Goal: Task Accomplishment & Management: Use online tool/utility

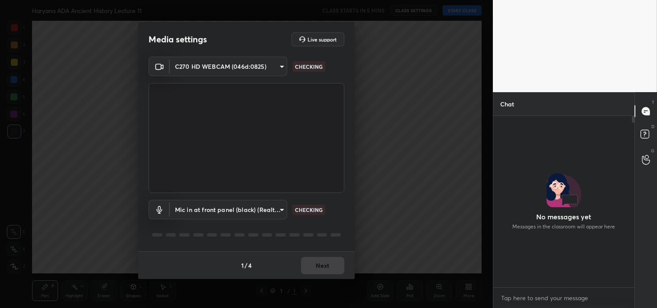
scroll to position [97, 139]
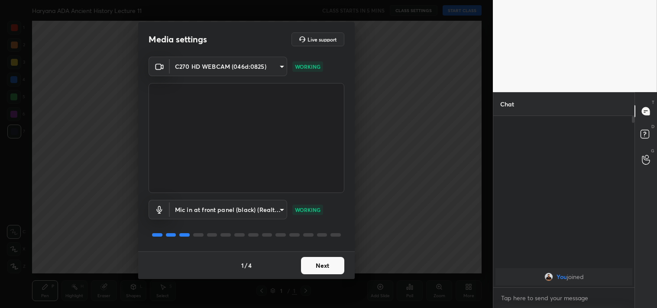
click at [325, 265] on button "Next" at bounding box center [322, 265] width 43 height 17
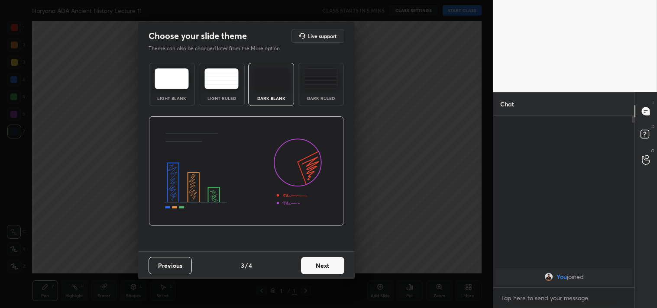
click at [325, 265] on button "Next" at bounding box center [322, 265] width 43 height 17
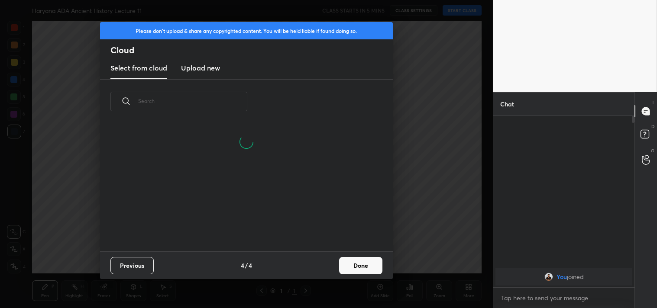
click at [351, 266] on button "Done" at bounding box center [360, 265] width 43 height 17
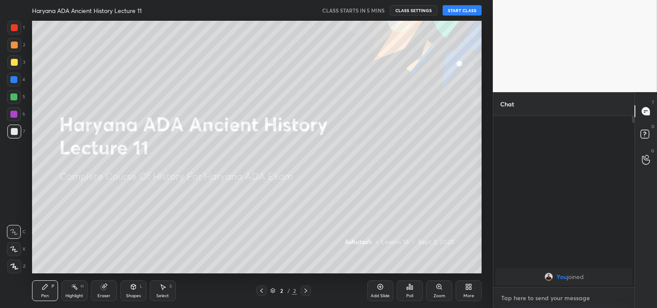
click at [527, 298] on textarea at bounding box center [563, 298] width 127 height 14
click at [523, 297] on textarea at bounding box center [563, 298] width 127 height 14
paste textarea "[URL][DOMAIN_NAME]"
type textarea "[URL][DOMAIN_NAME]"
click at [619, 298] on icon at bounding box center [620, 297] width 7 height 7
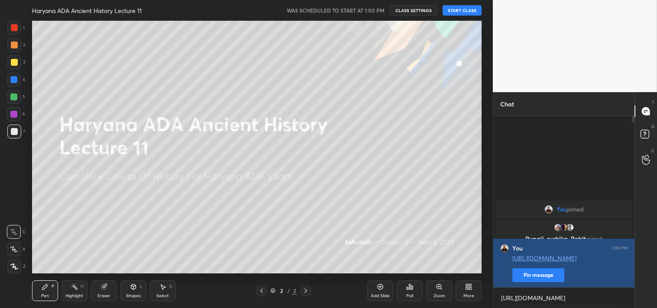
click at [531, 276] on button "Pin message" at bounding box center [538, 275] width 52 height 14
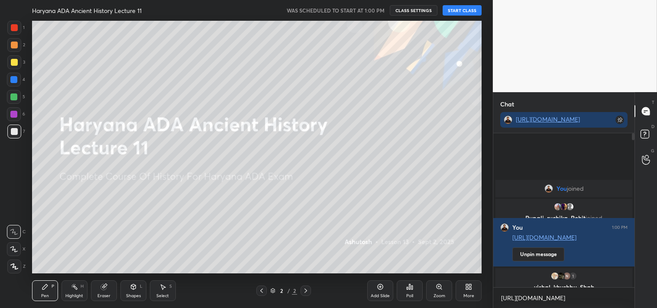
click at [464, 10] on button "START CLASS" at bounding box center [461, 10] width 39 height 10
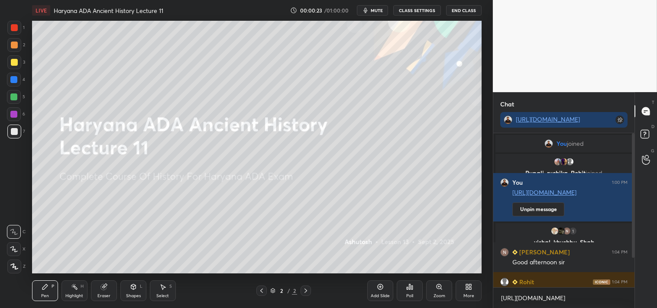
drag, startPoint x: 631, startPoint y: 239, endPoint x: 629, endPoint y: 268, distance: 28.2
click at [629, 268] on div at bounding box center [631, 210] width 5 height 154
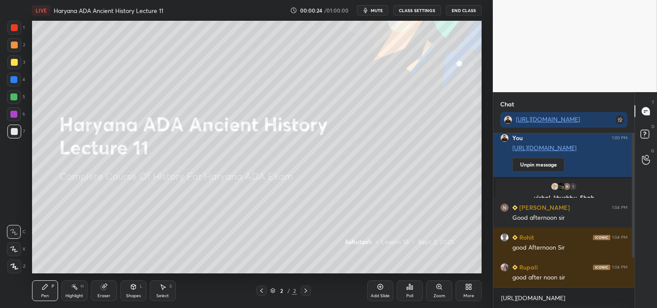
drag, startPoint x: 631, startPoint y: 245, endPoint x: 631, endPoint y: 267, distance: 22.1
click at [632, 258] on div at bounding box center [633, 195] width 3 height 125
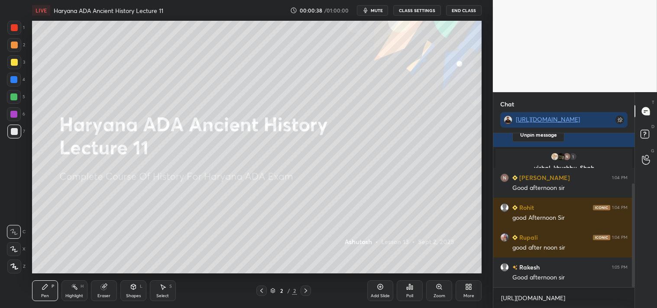
click at [380, 291] on icon at bounding box center [380, 287] width 7 height 7
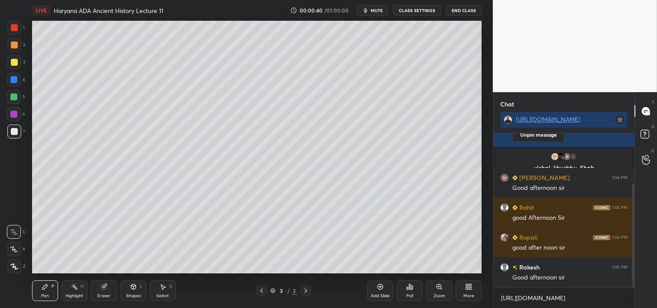
click at [13, 63] on div at bounding box center [14, 62] width 7 height 7
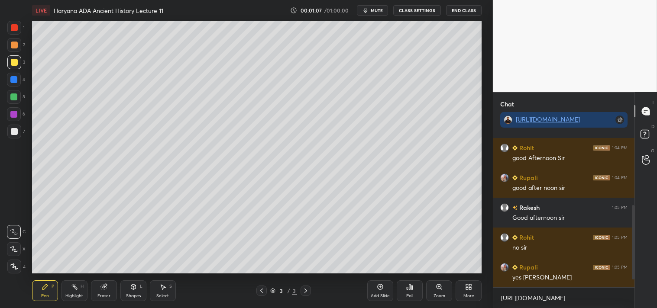
scroll to position [164, 0]
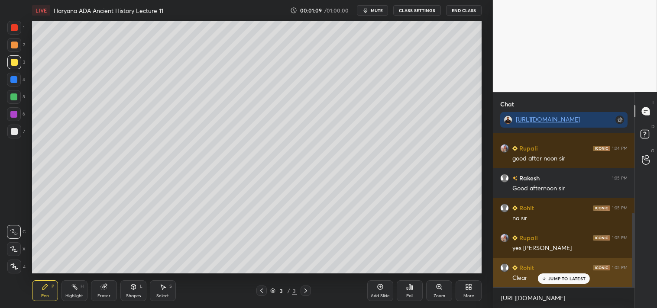
click at [562, 277] on p "JUMP TO LATEST" at bounding box center [566, 278] width 37 height 5
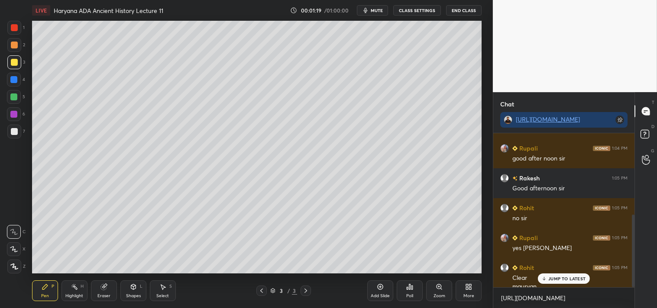
scroll to position [172, 0]
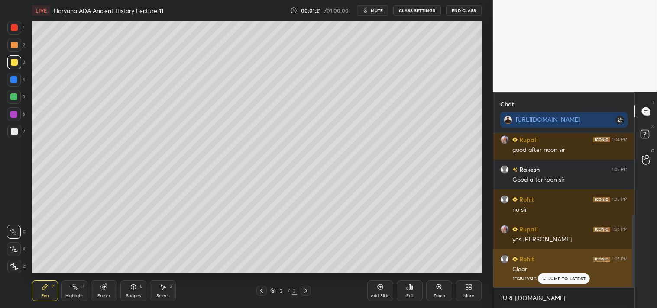
click at [561, 278] on p "JUMP TO LATEST" at bounding box center [566, 278] width 37 height 5
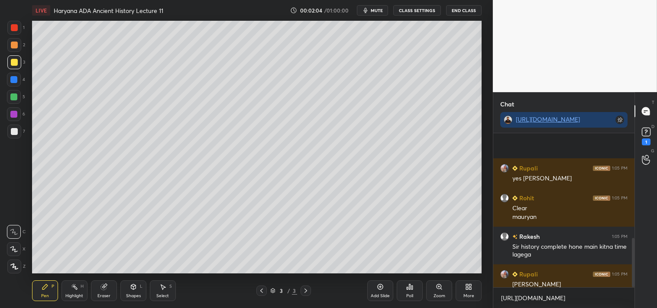
scroll to position [326, 0]
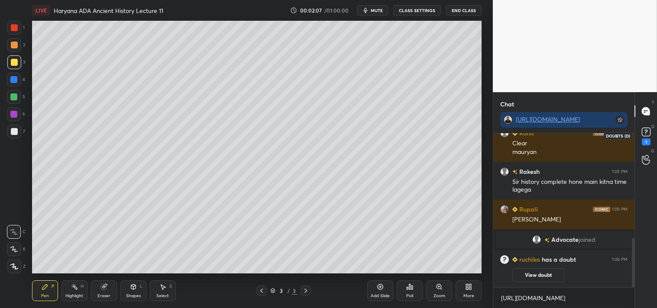
click at [649, 136] on rect at bounding box center [646, 132] width 8 height 8
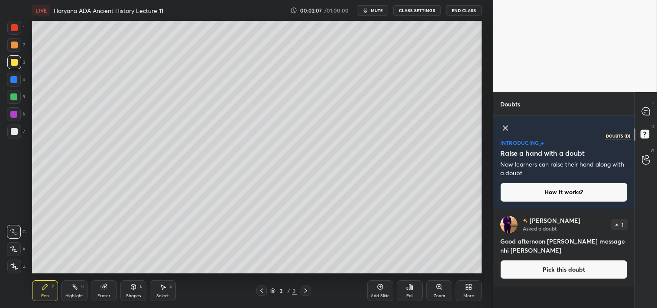
scroll to position [97, 139]
click at [507, 128] on icon at bounding box center [505, 128] width 10 height 10
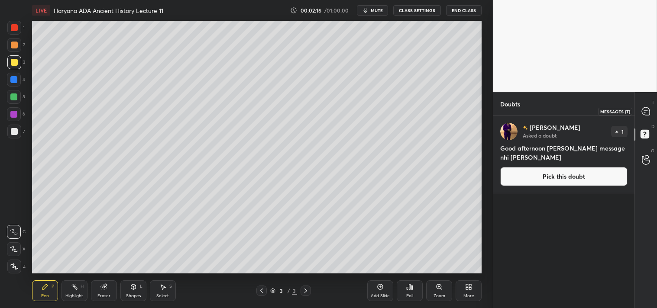
click at [646, 114] on icon at bounding box center [646, 111] width 8 height 8
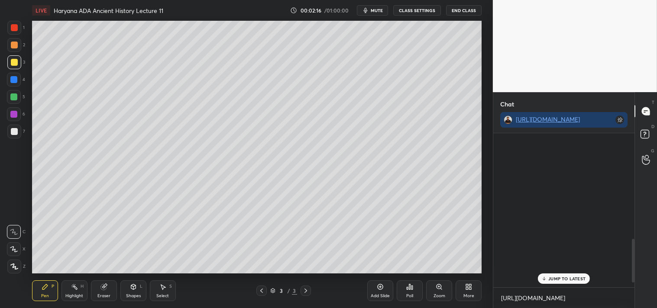
scroll to position [152, 139]
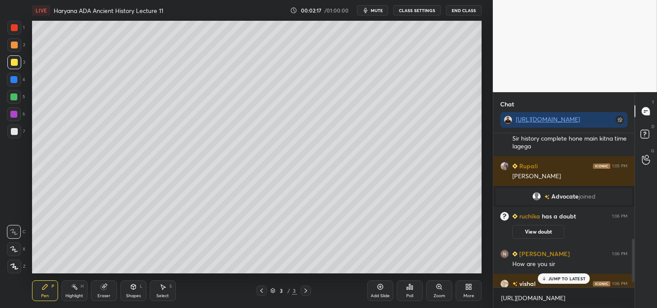
click at [563, 277] on p "JUMP TO LATEST" at bounding box center [566, 278] width 37 height 5
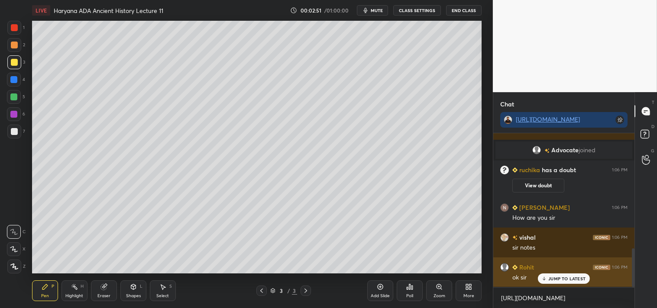
scroll to position [453, 0]
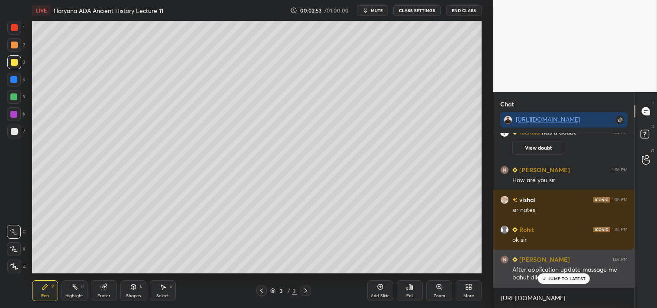
click at [561, 277] on p "JUMP TO LATEST" at bounding box center [566, 278] width 37 height 5
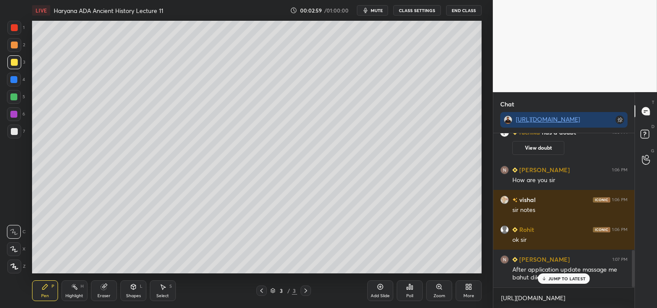
scroll to position [483, 0]
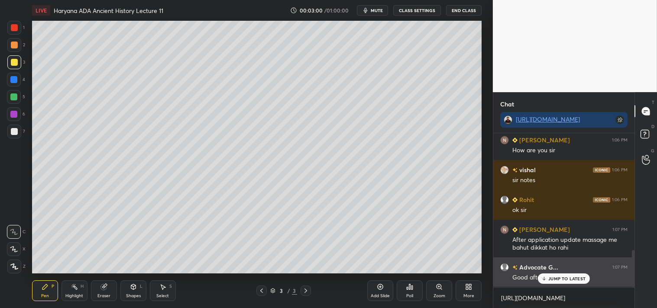
click at [563, 281] on p "JUMP TO LATEST" at bounding box center [566, 278] width 37 height 5
click at [537, 267] on h6 "Advocate G..." at bounding box center [537, 267] width 41 height 9
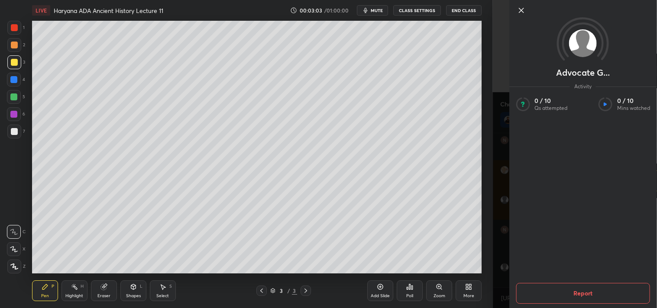
click at [522, 10] on icon at bounding box center [521, 10] width 10 height 10
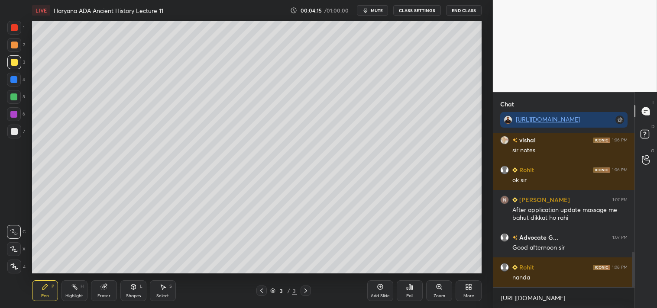
scroll to position [534, 0]
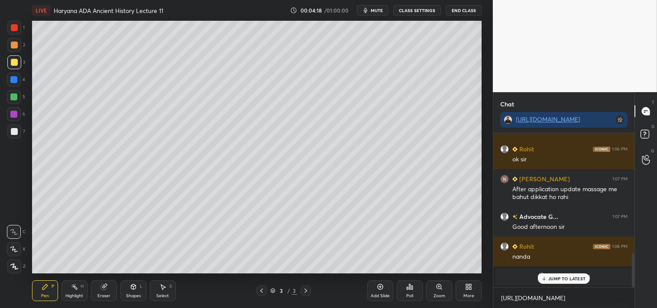
click at [563, 278] on p "JUMP TO LATEST" at bounding box center [566, 278] width 37 height 5
click at [106, 291] on icon at bounding box center [103, 287] width 7 height 7
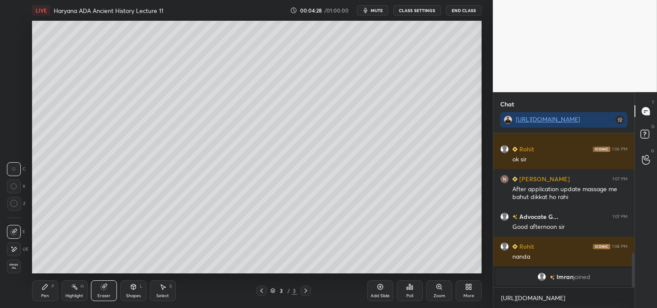
click at [13, 266] on span "Erase all" at bounding box center [13, 267] width 13 height 6
click at [14, 130] on div at bounding box center [14, 131] width 7 height 7
click at [16, 63] on div at bounding box center [14, 62] width 7 height 7
click at [110, 290] on div "Eraser" at bounding box center [104, 291] width 26 height 21
click at [46, 298] on div "Pen P" at bounding box center [45, 291] width 26 height 21
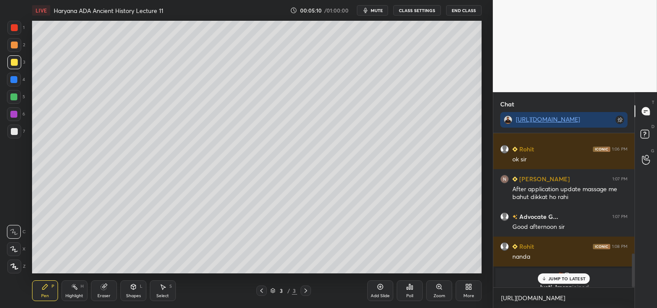
scroll to position [544, 0]
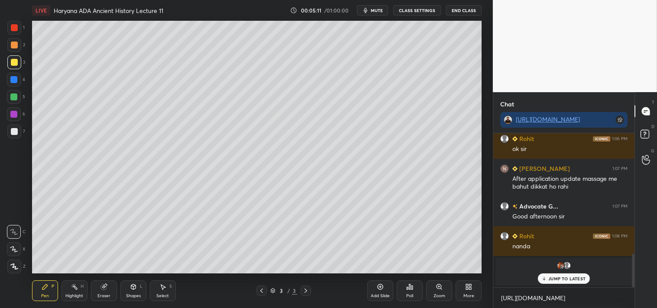
click at [557, 275] on div "JUMP TO LATEST" at bounding box center [564, 279] width 52 height 10
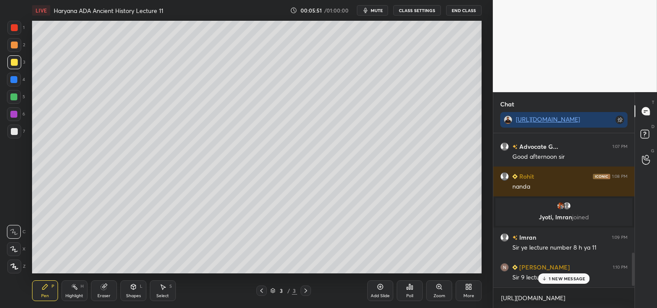
scroll to position [559, 0]
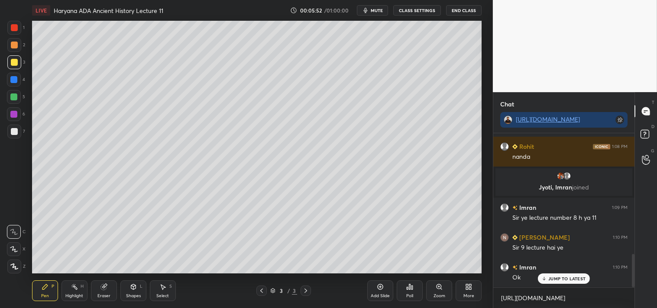
click at [564, 279] on p "JUMP TO LATEST" at bounding box center [566, 278] width 37 height 5
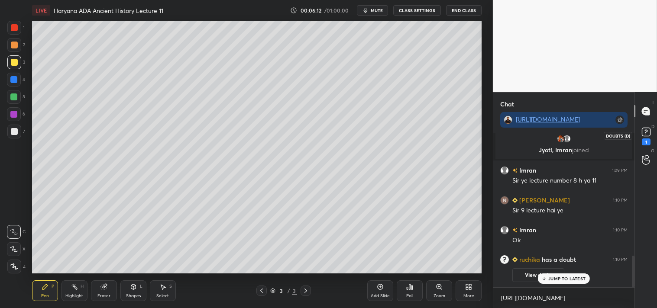
click at [647, 134] on rect at bounding box center [646, 132] width 8 height 8
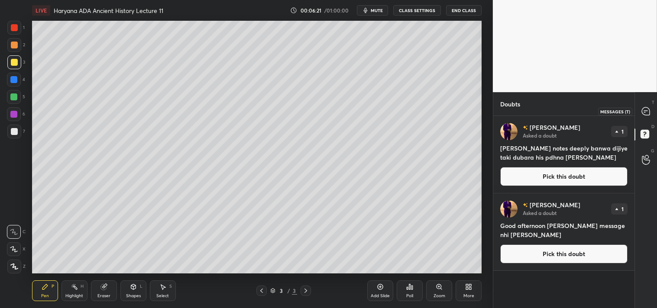
click at [646, 110] on icon at bounding box center [646, 111] width 8 height 8
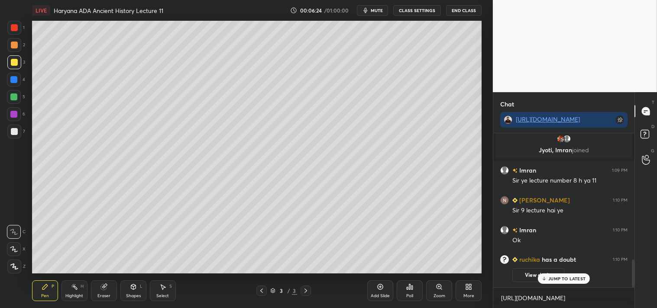
scroll to position [700, 0]
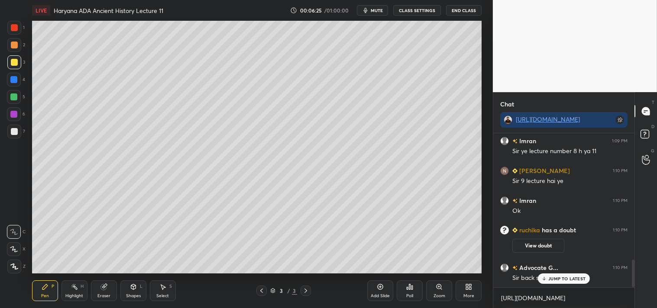
click at [569, 278] on p "JUMP TO LATEST" at bounding box center [566, 278] width 37 height 5
click at [262, 291] on icon at bounding box center [261, 290] width 7 height 7
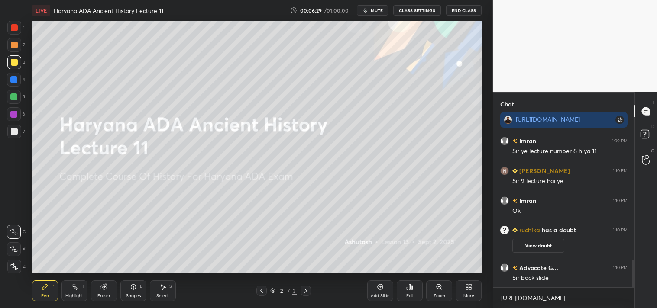
click at [306, 290] on icon at bounding box center [305, 291] width 3 height 4
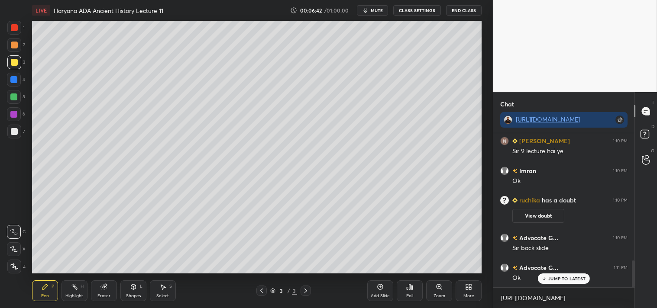
scroll to position [751, 0]
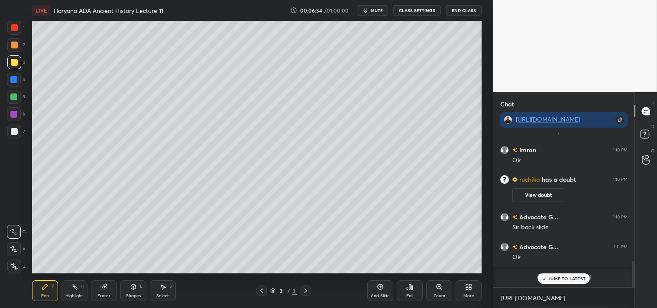
click at [562, 277] on p "JUMP TO LATEST" at bounding box center [566, 278] width 37 height 5
click at [15, 132] on div at bounding box center [14, 131] width 7 height 7
click at [12, 61] on div at bounding box center [14, 62] width 7 height 7
click at [15, 132] on div at bounding box center [14, 131] width 7 height 7
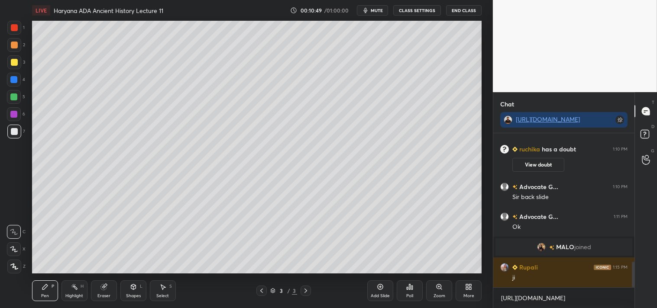
click at [380, 292] on div "Add Slide" at bounding box center [380, 291] width 26 height 21
click at [14, 63] on div at bounding box center [14, 62] width 7 height 7
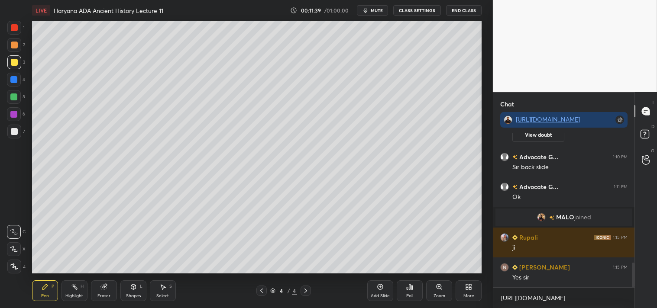
click at [13, 131] on div at bounding box center [14, 131] width 7 height 7
click at [262, 288] on icon at bounding box center [261, 290] width 7 height 7
click at [308, 291] on icon at bounding box center [305, 290] width 7 height 7
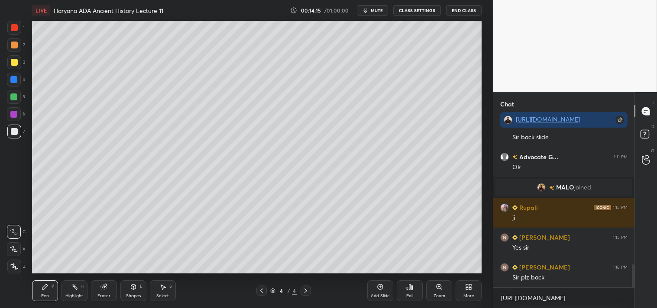
scroll to position [871, 0]
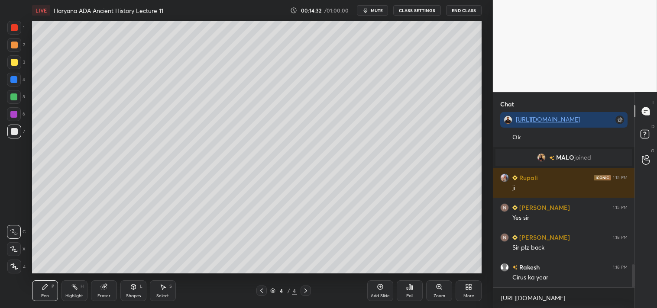
click at [261, 291] on icon at bounding box center [261, 290] width 7 height 7
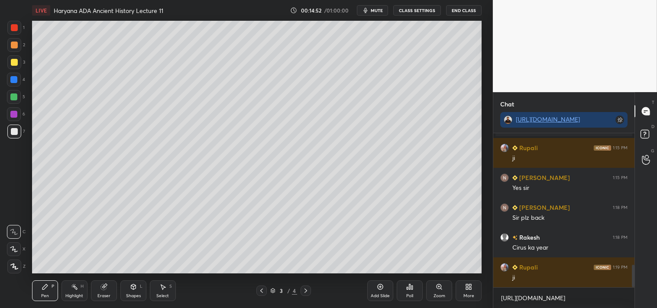
click at [310, 292] on div at bounding box center [305, 291] width 10 height 10
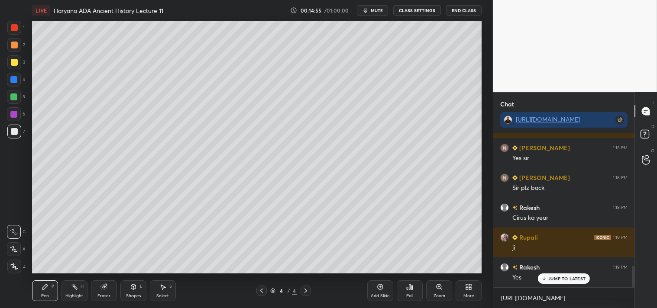
scroll to position [960, 0]
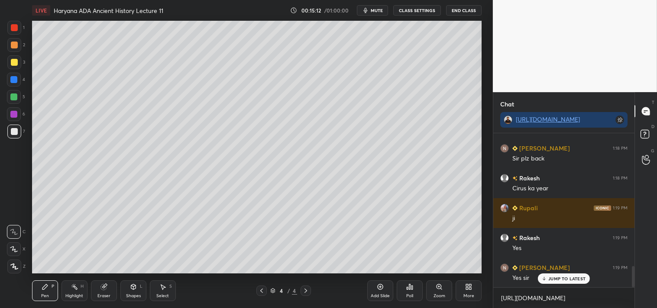
click at [380, 291] on div "Add Slide" at bounding box center [380, 291] width 26 height 21
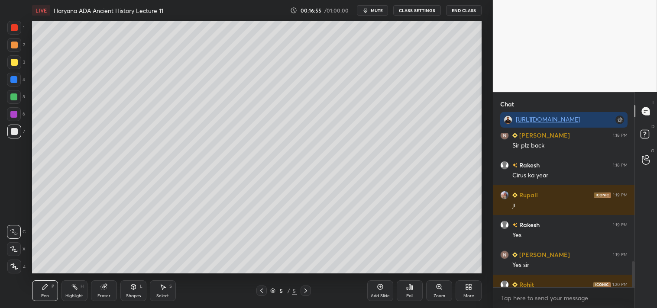
scroll to position [43041, 42835]
drag, startPoint x: 633, startPoint y: 286, endPoint x: 633, endPoint y: 292, distance: 5.6
click at [633, 293] on div "Shah 1:15 PM Yes sir Shah 1:18 PM Sir plz back Rakesh 1:18 PM Cirus ka year Rup…" at bounding box center [563, 220] width 141 height 175
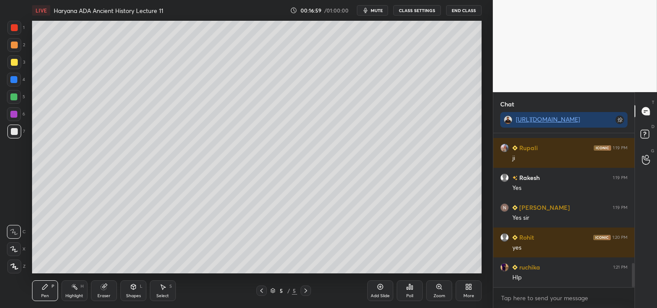
scroll to position [824, 0]
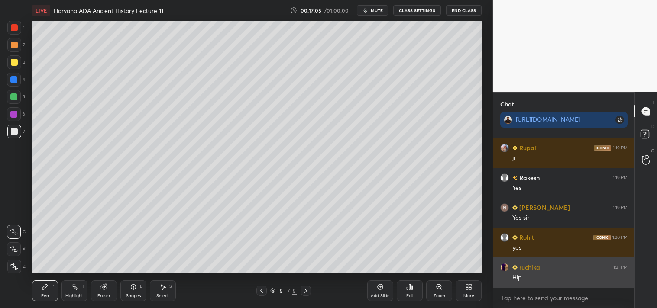
click at [530, 271] on div "ruchika 1:21 PM Hlp" at bounding box center [563, 273] width 141 height 30
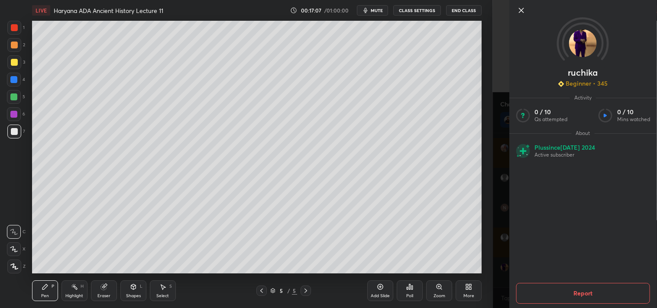
click at [521, 10] on icon at bounding box center [521, 10] width 4 height 4
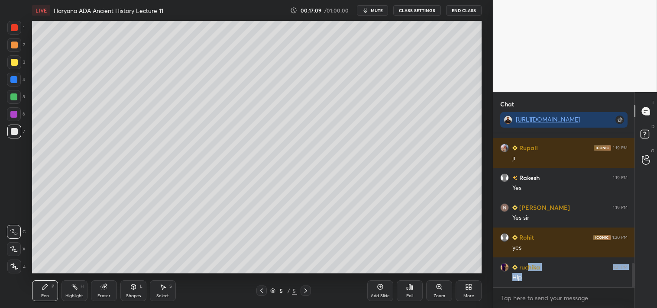
scroll to position [833, 0]
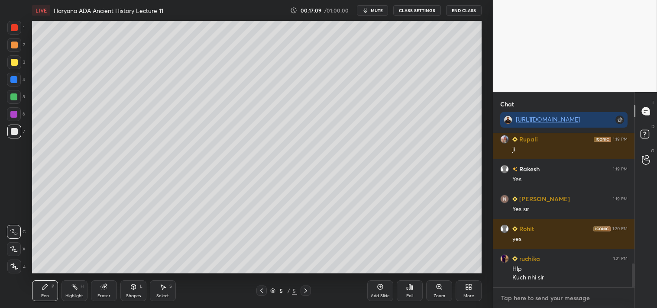
click at [523, 297] on textarea at bounding box center [563, 298] width 127 height 14
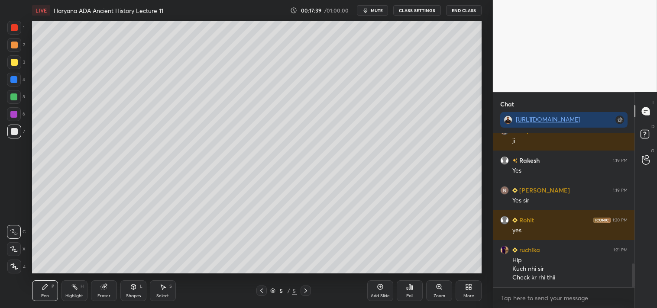
click at [15, 61] on div at bounding box center [14, 62] width 7 height 7
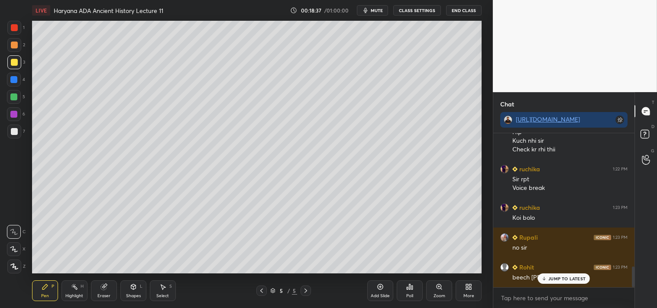
scroll to position [999, 0]
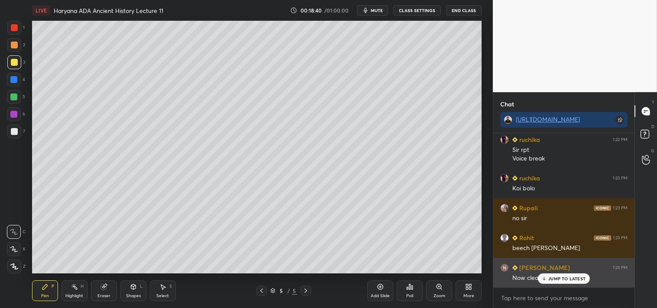
click at [560, 279] on p "JUMP TO LATEST" at bounding box center [566, 278] width 37 height 5
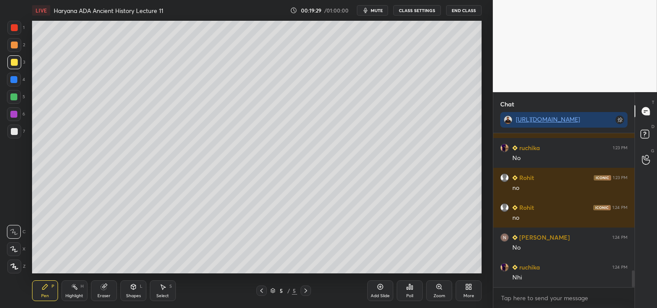
scroll to position [1269, 0]
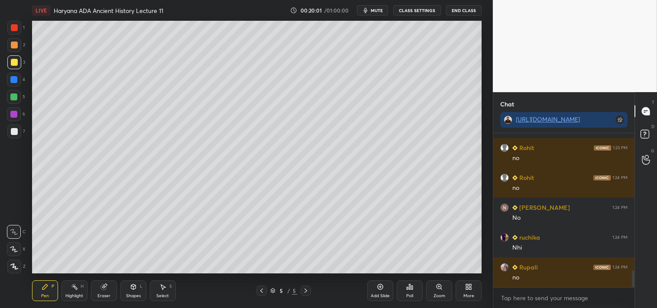
click at [384, 284] on div "Add Slide" at bounding box center [380, 291] width 26 height 21
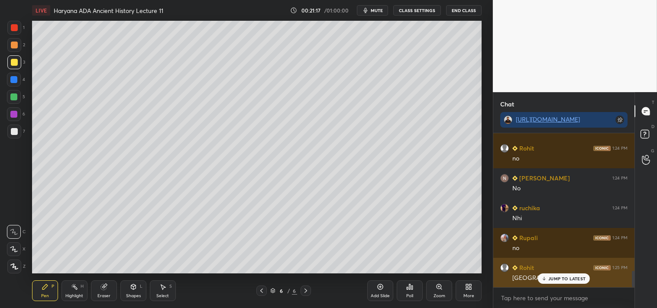
click at [558, 280] on p "JUMP TO LATEST" at bounding box center [566, 278] width 37 height 5
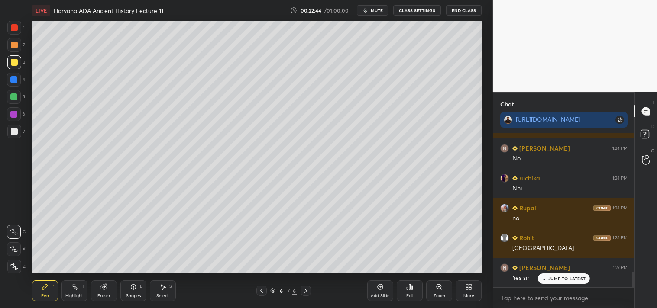
scroll to position [1358, 0]
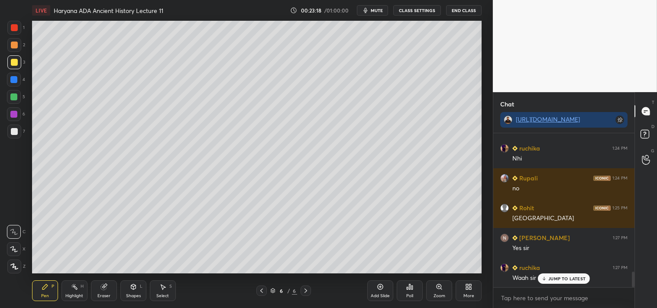
click at [384, 292] on div "Add Slide" at bounding box center [380, 291] width 26 height 21
click at [19, 131] on div at bounding box center [14, 132] width 14 height 14
click at [482, 70] on div "Setting up your live class Poll for secs No correct answer Start poll" at bounding box center [257, 147] width 458 height 253
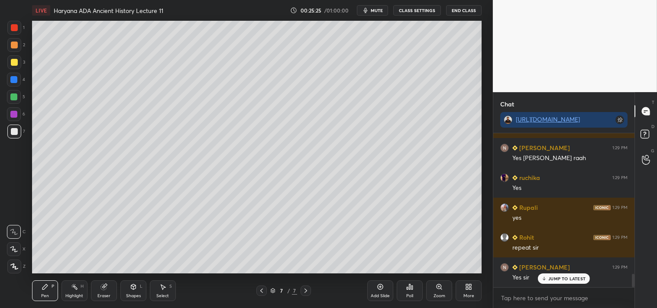
scroll to position [1597, 0]
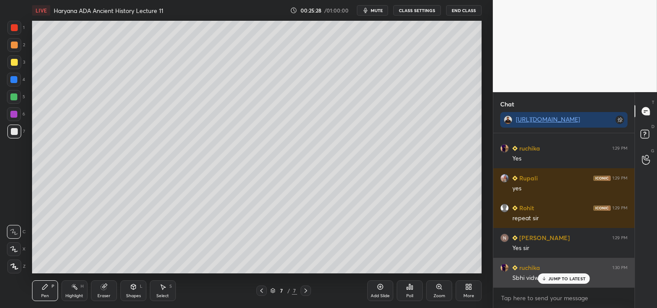
click at [559, 276] on p "JUMP TO LATEST" at bounding box center [566, 278] width 37 height 5
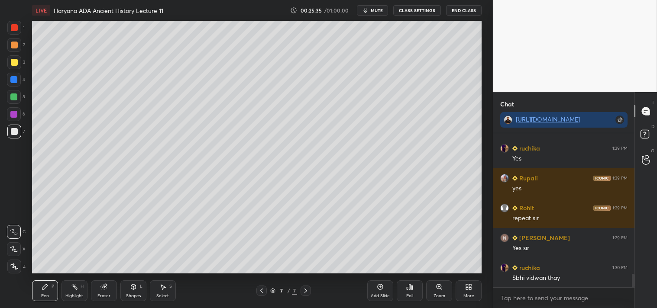
click at [101, 294] on div "Eraser" at bounding box center [103, 296] width 13 height 4
drag, startPoint x: 47, startPoint y: 286, endPoint x: 50, endPoint y: 282, distance: 4.9
click at [49, 284] on div "Pen P" at bounding box center [45, 291] width 26 height 21
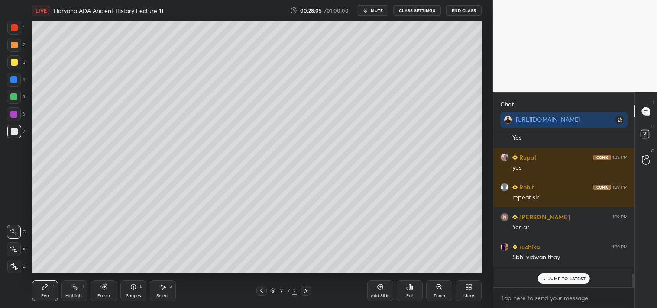
click at [557, 281] on p "JUMP TO LATEST" at bounding box center [566, 278] width 37 height 5
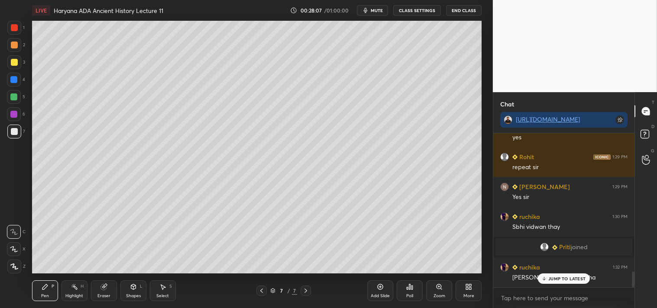
scroll to position [1383, 0]
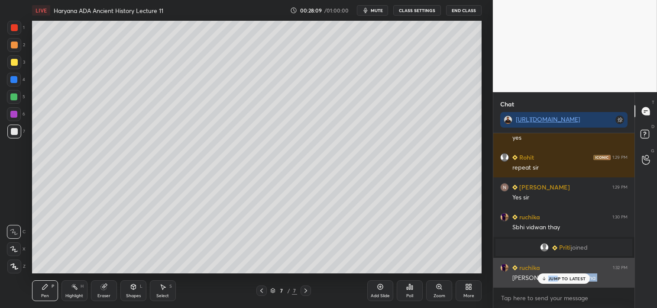
click at [558, 274] on div "JUMP TO LATEST" at bounding box center [564, 279] width 52 height 10
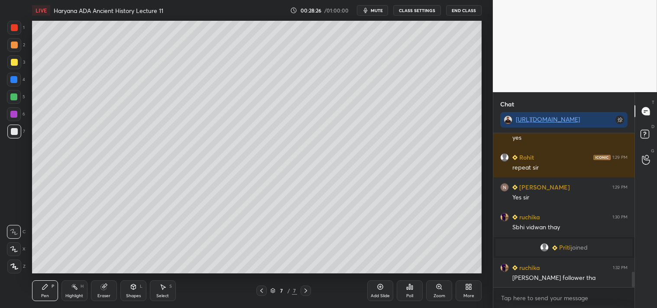
click at [106, 289] on icon at bounding box center [103, 287] width 7 height 7
click at [45, 291] on div "Pen P" at bounding box center [45, 291] width 26 height 21
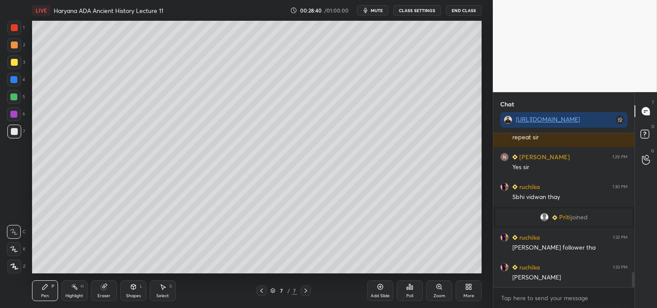
scroll to position [1443, 0]
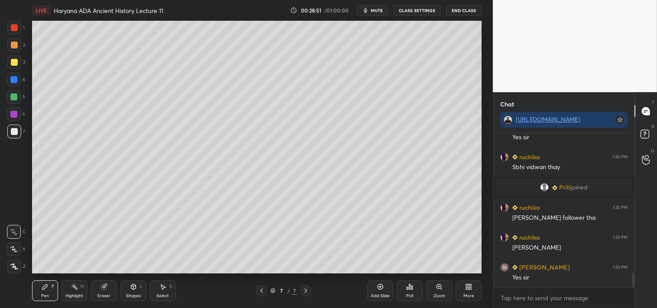
drag, startPoint x: 12, startPoint y: 59, endPoint x: 7, endPoint y: 63, distance: 6.8
click at [12, 60] on div at bounding box center [14, 62] width 7 height 7
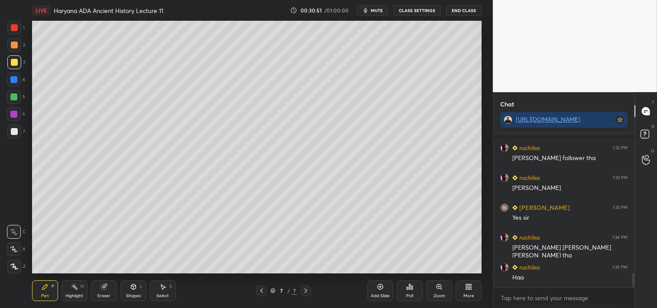
scroll to position [1533, 0]
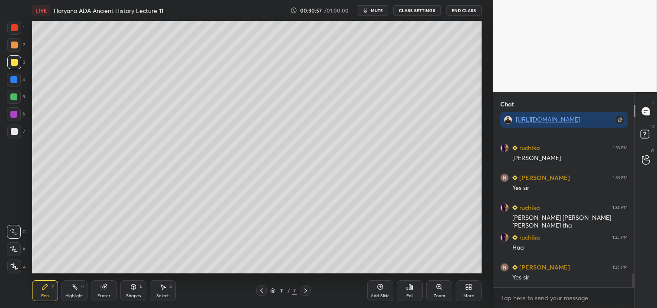
click at [381, 292] on div "Add Slide" at bounding box center [380, 291] width 26 height 21
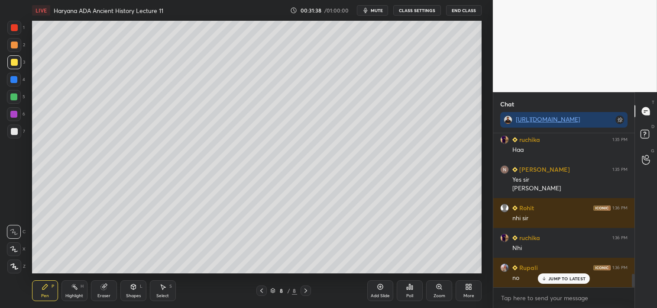
scroll to position [1661, 0]
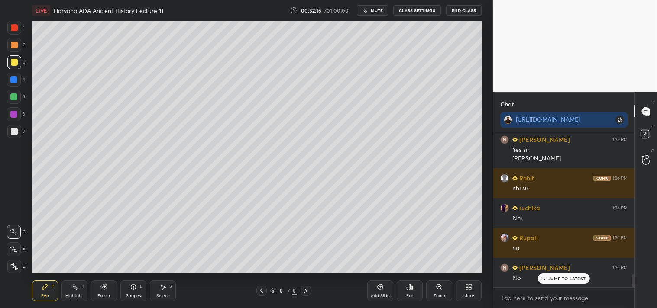
click at [107, 290] on div "Eraser" at bounding box center [104, 291] width 26 height 21
click at [40, 285] on div "Pen P" at bounding box center [45, 291] width 26 height 21
click at [103, 289] on icon at bounding box center [103, 287] width 6 height 6
click at [42, 292] on div "Pen P" at bounding box center [45, 291] width 26 height 21
click at [381, 292] on div "Add Slide" at bounding box center [380, 291] width 26 height 21
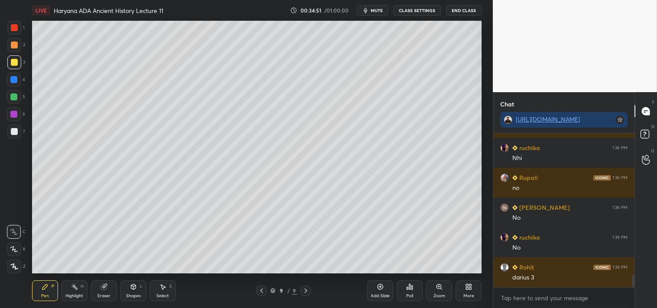
scroll to position [1751, 0]
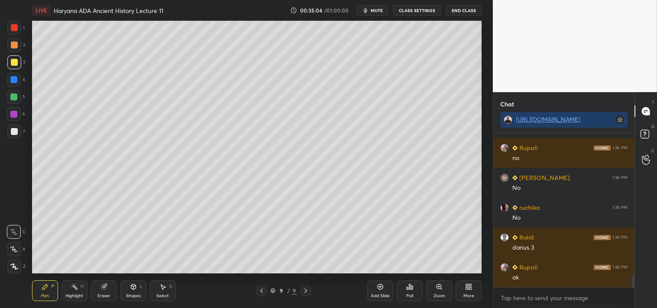
click at [107, 293] on div "Eraser" at bounding box center [104, 291] width 26 height 21
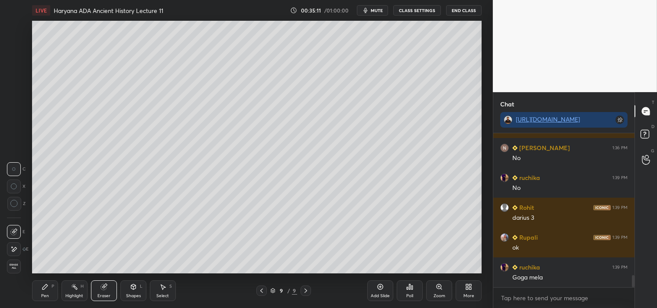
click at [45, 287] on icon at bounding box center [44, 286] width 5 height 5
click at [107, 287] on div "Eraser" at bounding box center [104, 291] width 26 height 21
click at [48, 285] on div "Pen P" at bounding box center [45, 291] width 26 height 21
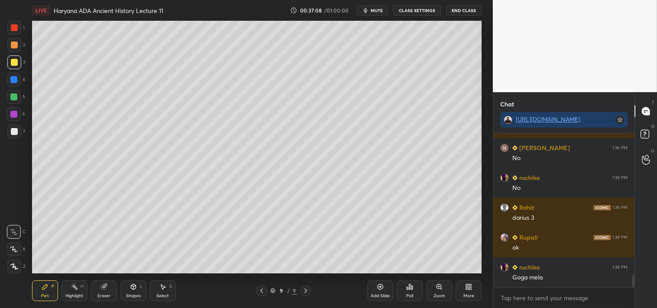
click at [380, 291] on icon at bounding box center [380, 287] width 7 height 7
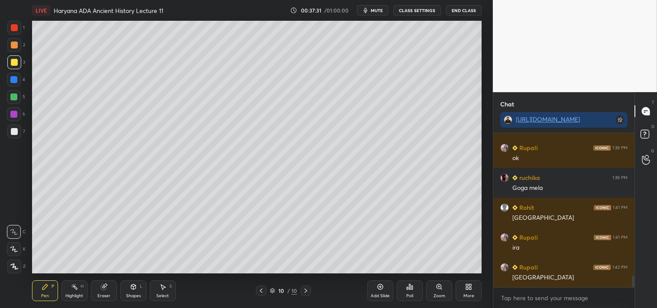
scroll to position [1900, 0]
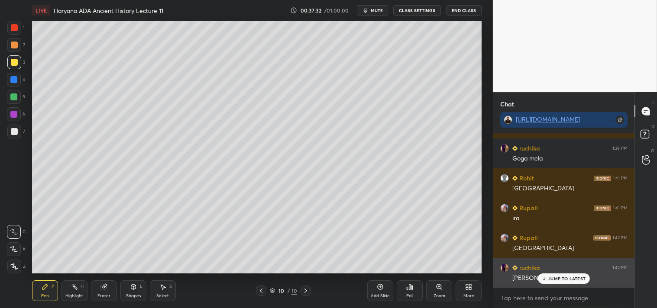
click at [562, 280] on p "JUMP TO LATEST" at bounding box center [566, 278] width 37 height 5
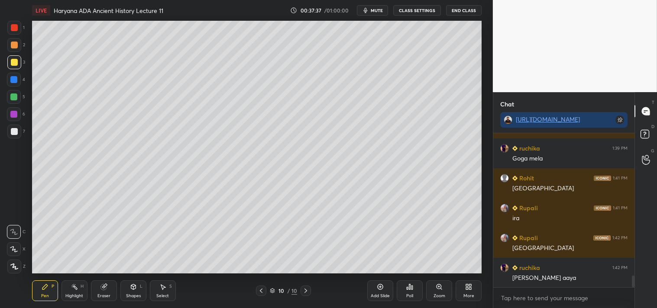
click at [259, 291] on icon at bounding box center [261, 290] width 7 height 7
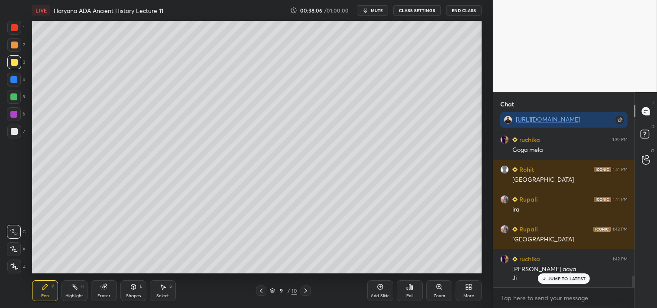
click at [310, 291] on div at bounding box center [305, 291] width 10 height 10
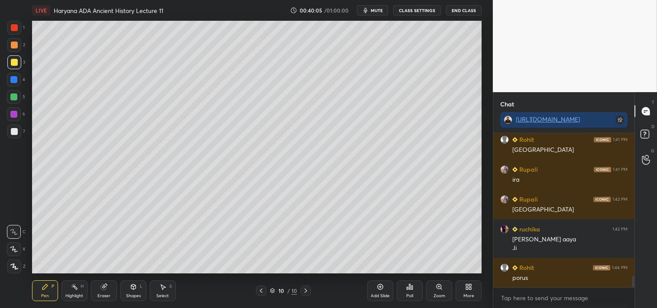
scroll to position [1968, 0]
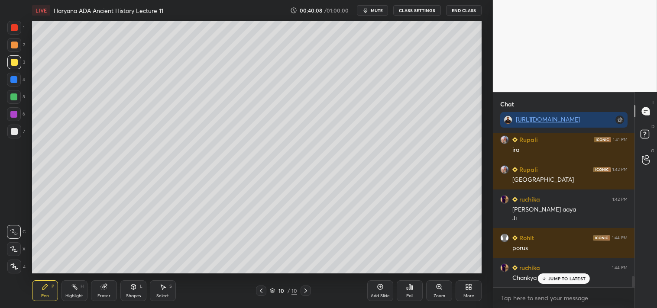
click at [560, 278] on p "JUMP TO LATEST" at bounding box center [566, 278] width 37 height 5
click at [107, 290] on icon at bounding box center [103, 287] width 7 height 7
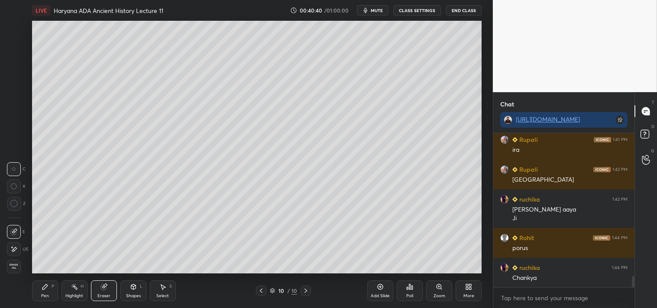
click at [41, 289] on div "Pen P" at bounding box center [45, 291] width 26 height 21
click at [383, 288] on icon at bounding box center [380, 287] width 7 height 7
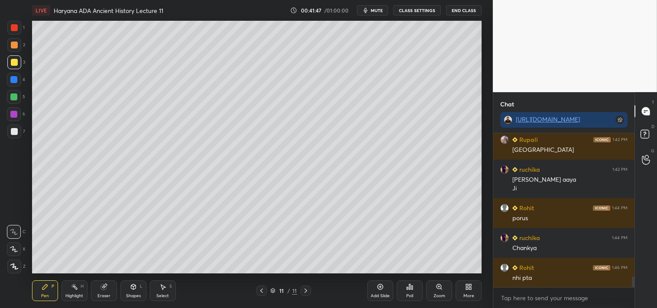
scroll to position [2028, 0]
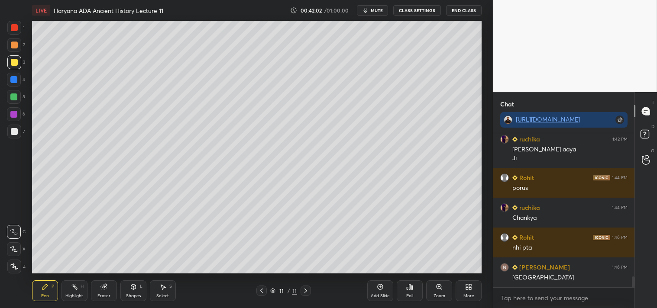
click at [15, 131] on div at bounding box center [14, 131] width 7 height 7
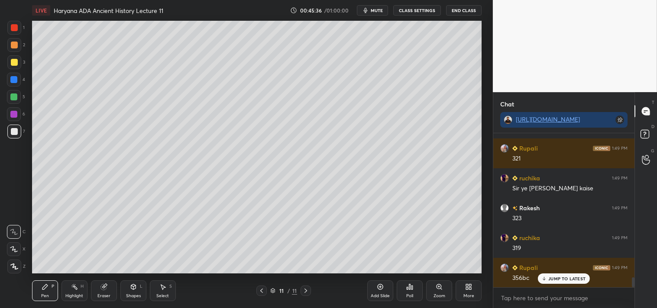
scroll to position [2267, 0]
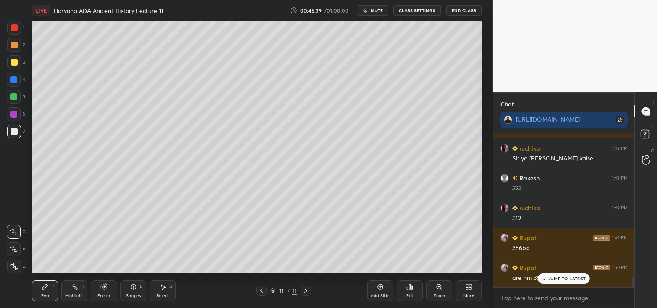
click at [559, 279] on p "JUMP TO LATEST" at bounding box center [566, 278] width 37 height 5
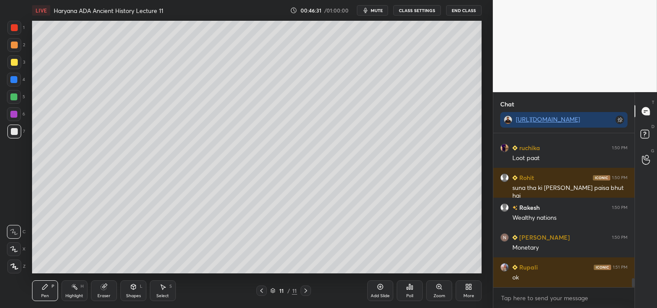
scroll to position [2476, 0]
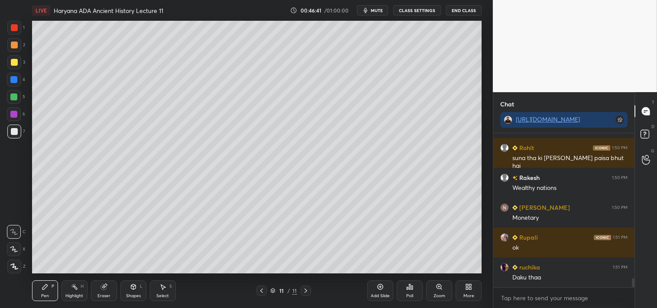
click at [381, 289] on icon at bounding box center [381, 287] width 6 height 6
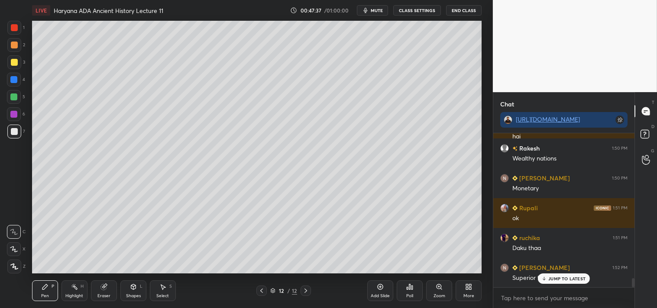
click at [562, 277] on p "JUMP TO LATEST" at bounding box center [566, 278] width 37 height 5
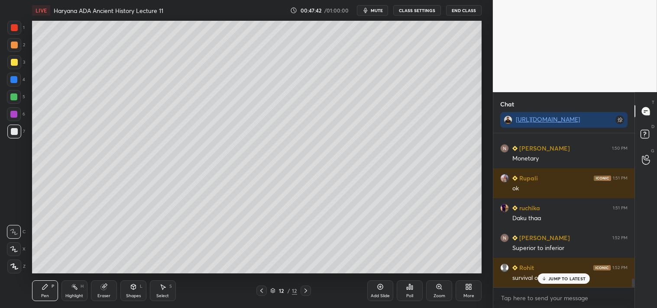
click at [557, 278] on p "JUMP TO LATEST" at bounding box center [566, 278] width 37 height 5
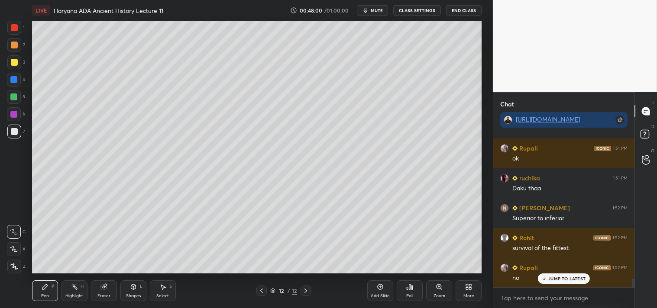
scroll to position [2595, 0]
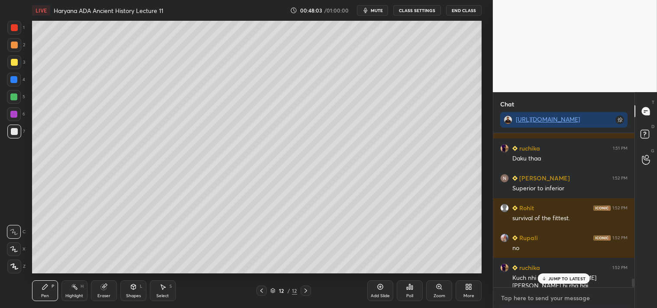
click at [543, 296] on textarea at bounding box center [563, 298] width 127 height 14
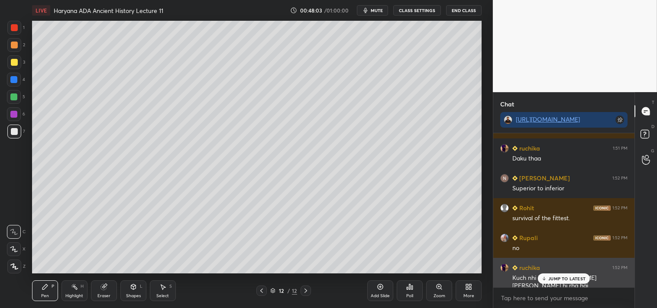
click at [558, 280] on p "JUMP TO LATEST" at bounding box center [566, 278] width 37 height 5
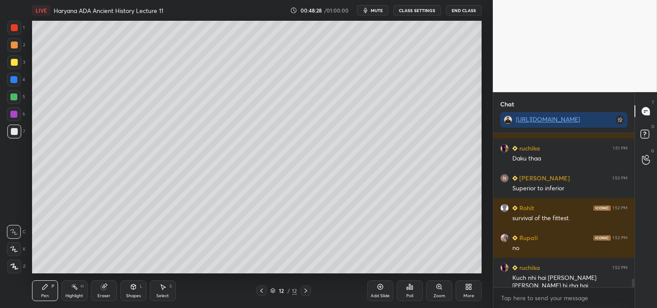
click at [15, 61] on div at bounding box center [14, 62] width 7 height 7
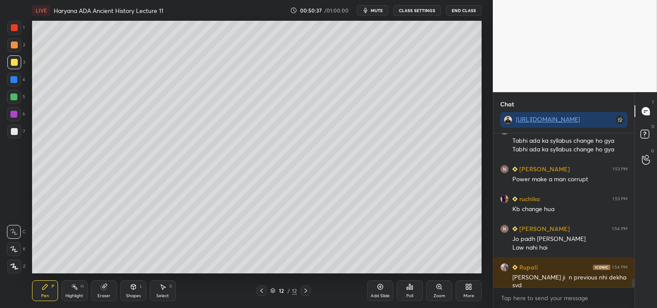
scroll to position [2792, 0]
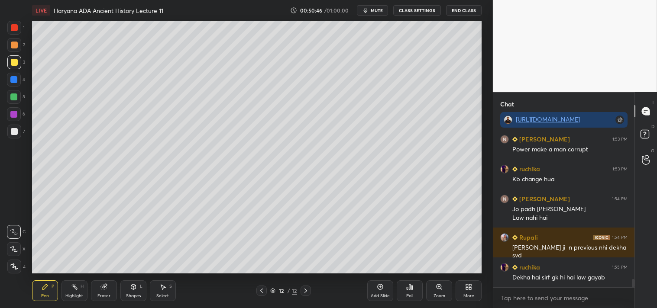
click at [13, 135] on div at bounding box center [14, 132] width 14 height 14
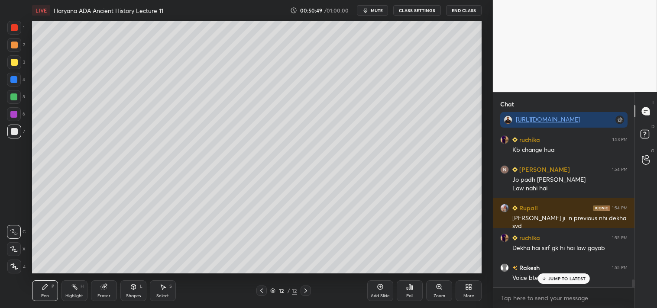
click at [558, 281] on p "JUMP TO LATEST" at bounding box center [566, 278] width 37 height 5
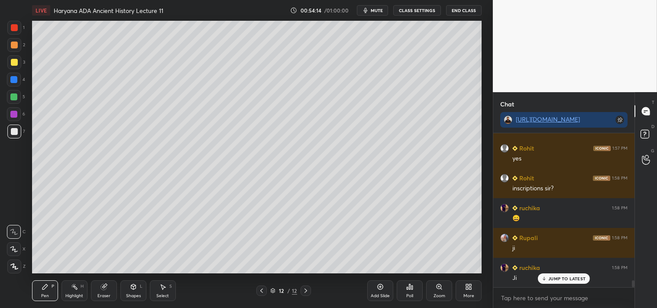
scroll to position [3249, 0]
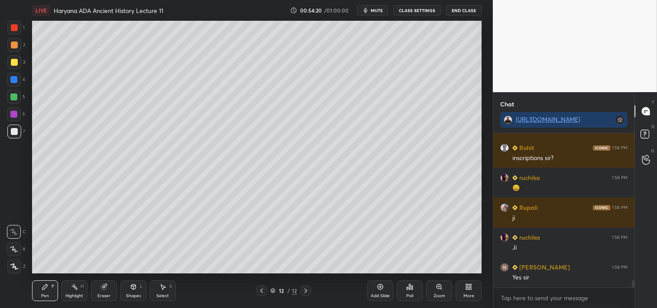
click at [382, 291] on div "Add Slide" at bounding box center [380, 291] width 26 height 21
click at [259, 290] on icon at bounding box center [261, 290] width 7 height 7
click at [380, 289] on icon at bounding box center [381, 287] width 6 height 6
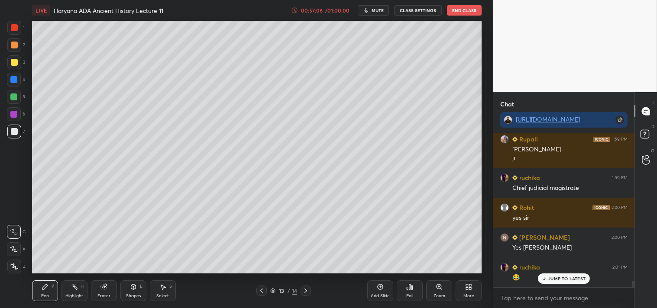
scroll to position [3444, 0]
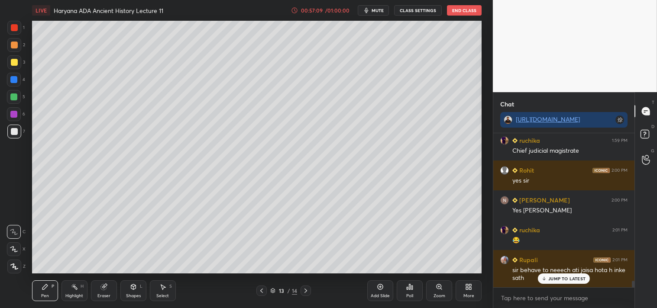
click at [558, 276] on p "JUMP TO LATEST" at bounding box center [566, 278] width 37 height 5
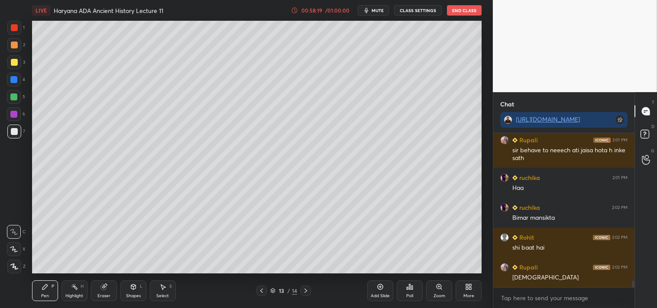
scroll to position [3594, 0]
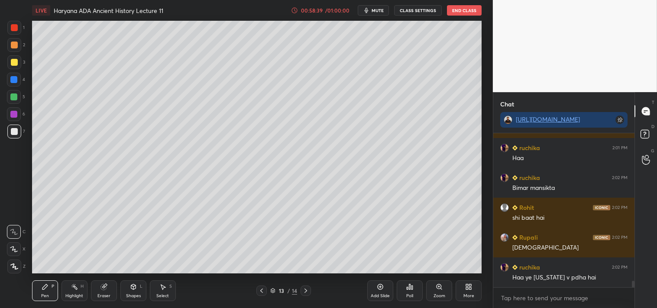
click at [18, 62] on div at bounding box center [14, 62] width 14 height 14
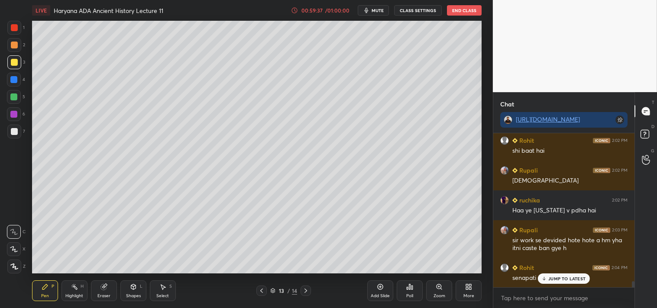
scroll to position [3691, 0]
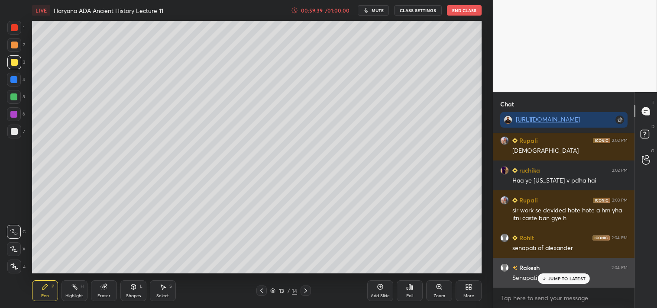
click at [559, 278] on p "JUMP TO LATEST" at bounding box center [566, 278] width 37 height 5
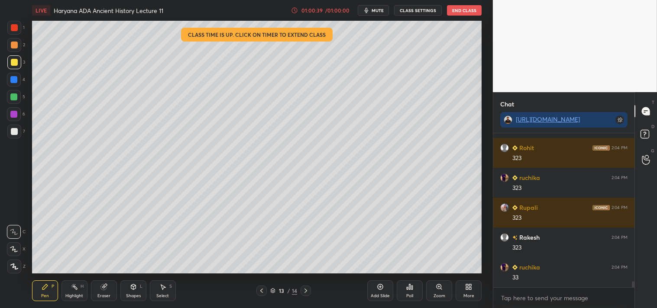
scroll to position [3862, 0]
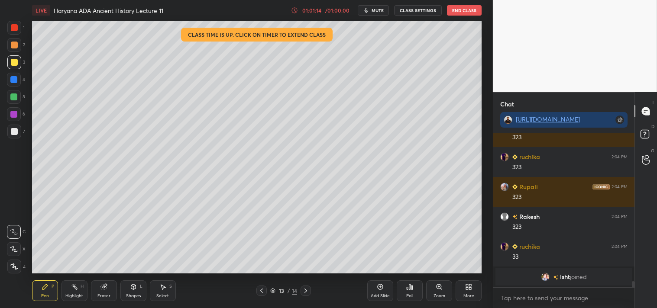
click at [307, 291] on icon at bounding box center [305, 290] width 7 height 7
click at [260, 294] on icon at bounding box center [261, 290] width 7 height 7
click at [382, 293] on div "Add Slide" at bounding box center [380, 291] width 26 height 21
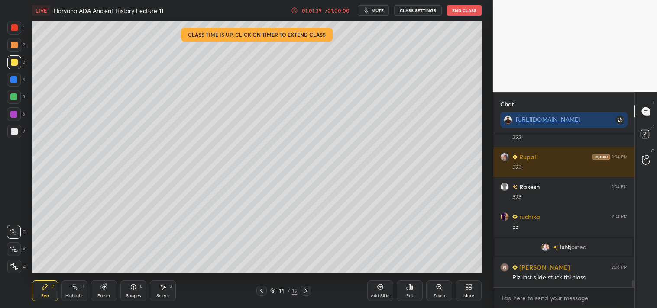
scroll to position [3191, 0]
click at [261, 291] on icon at bounding box center [261, 290] width 7 height 7
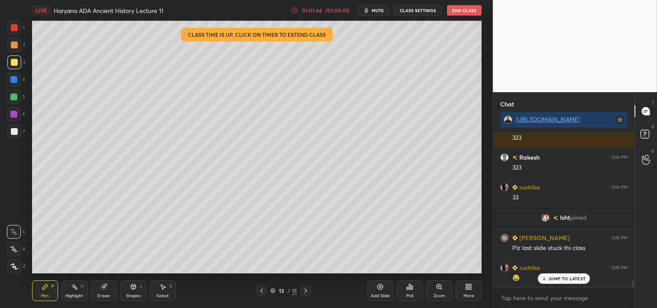
click at [565, 276] on p "JUMP TO LATEST" at bounding box center [566, 278] width 37 height 5
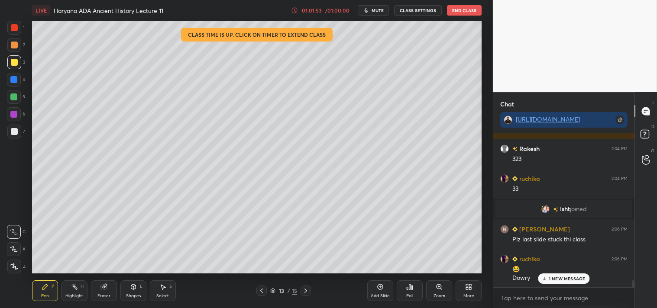
scroll to position [3259, 0]
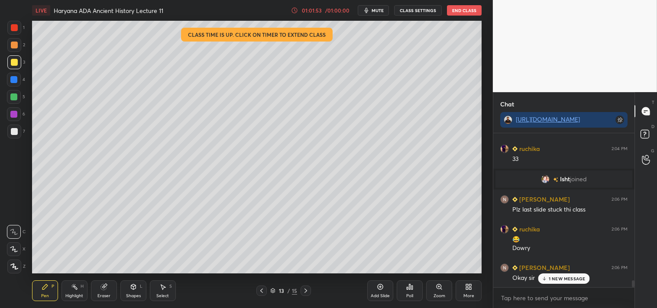
click at [569, 280] on p "1 NEW MESSAGE" at bounding box center [567, 278] width 37 height 5
click at [303, 292] on icon at bounding box center [305, 290] width 7 height 7
click at [320, 10] on div "01:02:36" at bounding box center [312, 10] width 24 height 5
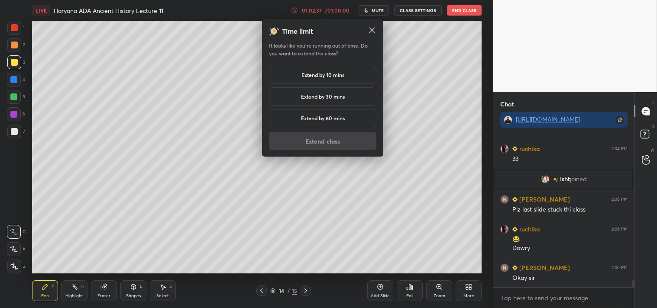
click at [326, 79] on div "Extend by 10 mins" at bounding box center [322, 75] width 107 height 18
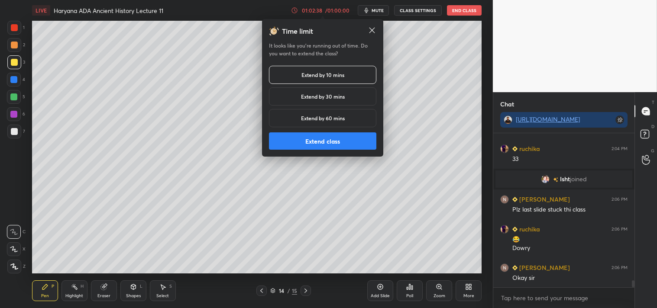
click at [334, 144] on button "Extend class" at bounding box center [322, 140] width 107 height 17
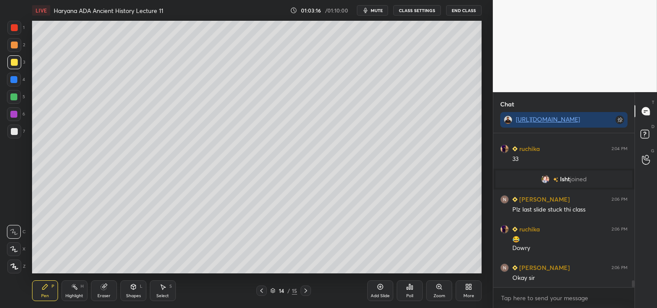
click at [305, 292] on icon at bounding box center [305, 290] width 7 height 7
drag, startPoint x: 101, startPoint y: 287, endPoint x: 62, endPoint y: 283, distance: 38.7
click at [100, 286] on div "Eraser" at bounding box center [104, 291] width 26 height 21
click at [13, 271] on div "Erase all" at bounding box center [14, 267] width 14 height 14
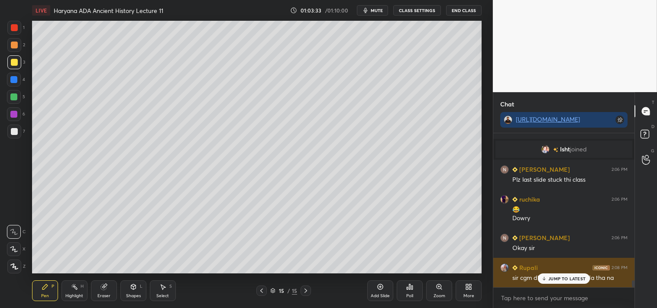
click at [552, 279] on p "JUMP TO LATEST" at bounding box center [566, 278] width 37 height 5
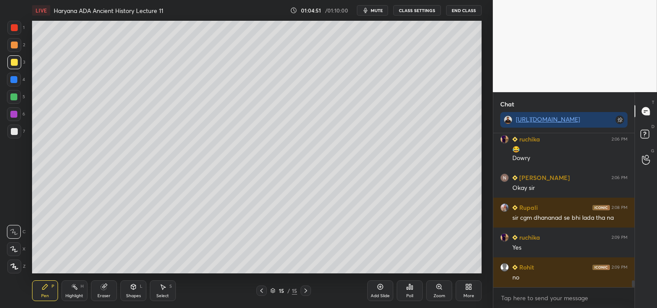
scroll to position [3379, 0]
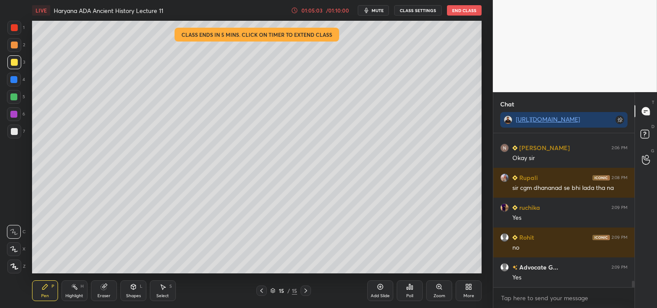
click at [318, 12] on div "01:05:03" at bounding box center [312, 10] width 24 height 5
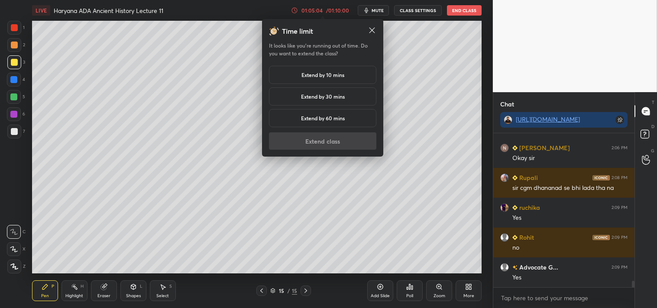
drag, startPoint x: 332, startPoint y: 80, endPoint x: 332, endPoint y: 68, distance: 11.7
click at [332, 81] on div "Extend by 10 mins" at bounding box center [322, 75] width 107 height 18
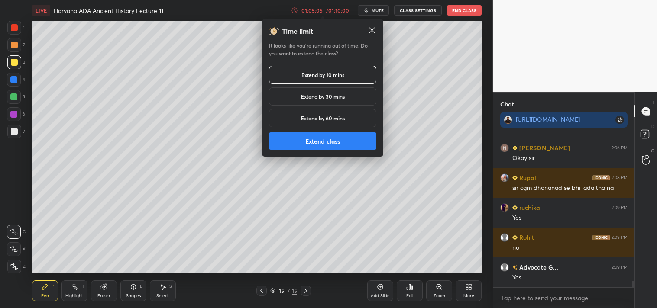
click at [344, 144] on button "Extend class" at bounding box center [322, 140] width 107 height 17
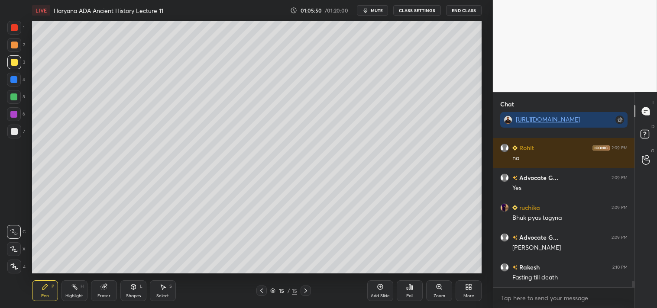
scroll to position [3498, 0]
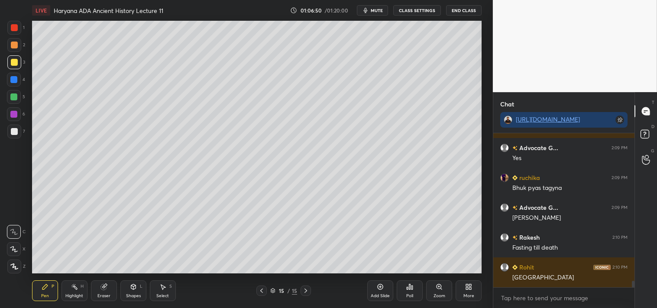
click at [12, 130] on div at bounding box center [14, 131] width 7 height 7
click at [107, 294] on div "Eraser" at bounding box center [103, 296] width 13 height 4
click at [41, 291] on div "Pen P" at bounding box center [45, 291] width 26 height 21
click at [382, 289] on icon at bounding box center [380, 287] width 7 height 7
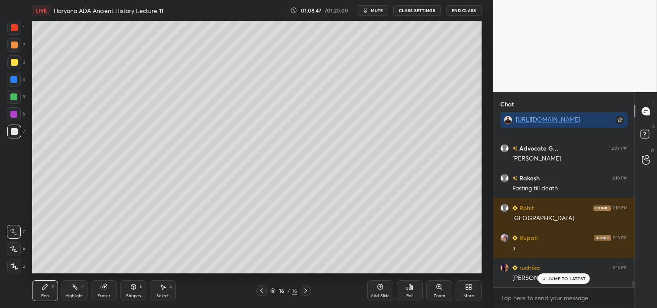
scroll to position [3578, 0]
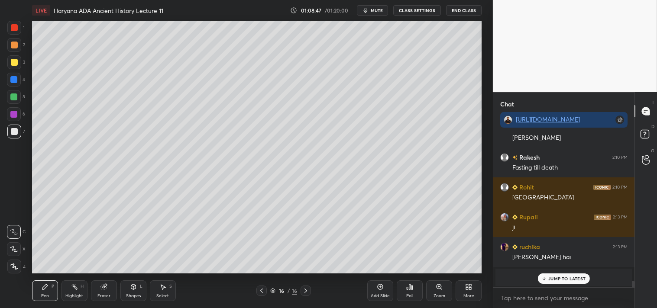
click at [559, 274] on div "ruchika 2:04 PM 33 Isht joined Shah 2:06 PM Plz last slide stuck thi class ruch…" at bounding box center [563, 210] width 141 height 154
click at [564, 282] on div "JUMP TO LATEST" at bounding box center [564, 279] width 52 height 10
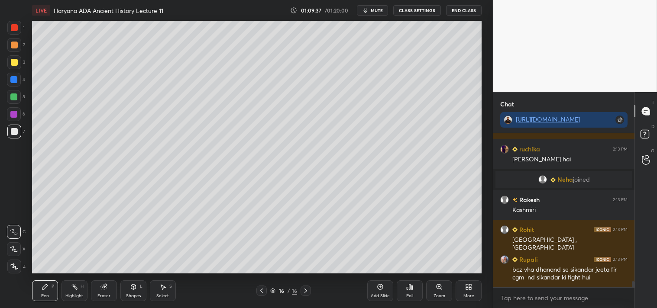
scroll to position [3706, 0]
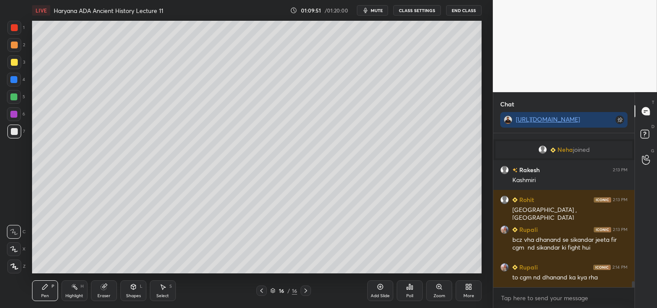
click at [260, 290] on icon at bounding box center [261, 290] width 7 height 7
click at [259, 291] on icon at bounding box center [261, 290] width 7 height 7
click at [261, 291] on icon at bounding box center [261, 290] width 7 height 7
click at [261, 291] on icon at bounding box center [261, 291] width 3 height 4
click at [261, 290] on icon at bounding box center [261, 291] width 3 height 4
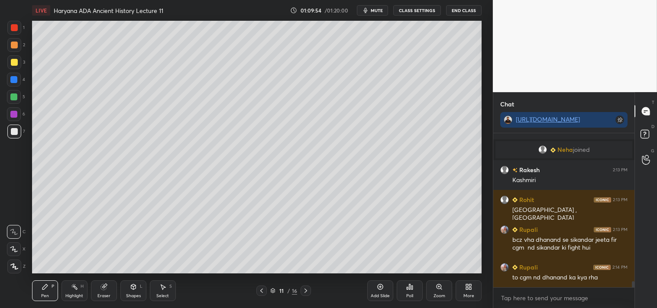
click at [261, 293] on icon at bounding box center [261, 290] width 7 height 7
click at [306, 290] on icon at bounding box center [305, 290] width 7 height 7
click at [305, 292] on icon at bounding box center [305, 291] width 3 height 4
click at [304, 290] on icon at bounding box center [305, 290] width 7 height 7
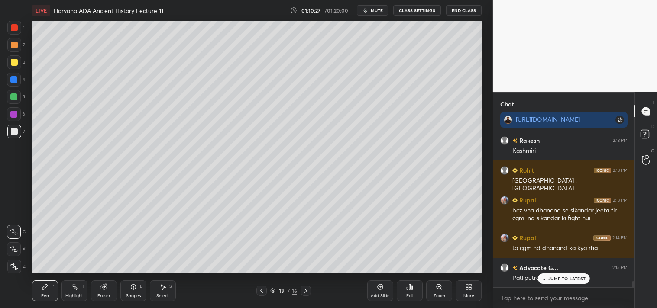
click at [562, 282] on div "JUMP TO LATEST" at bounding box center [564, 279] width 52 height 10
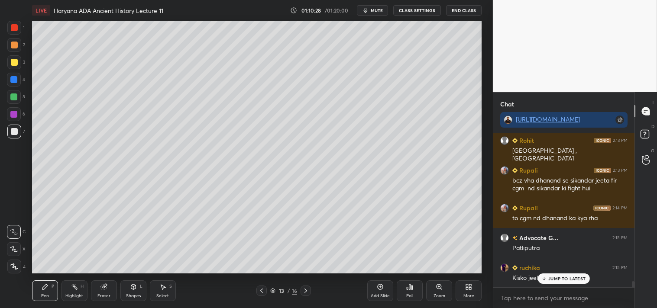
click at [571, 280] on p "JUMP TO LATEST" at bounding box center [566, 278] width 37 height 5
click at [307, 291] on icon at bounding box center [305, 290] width 7 height 7
click at [307, 288] on icon at bounding box center [305, 290] width 7 height 7
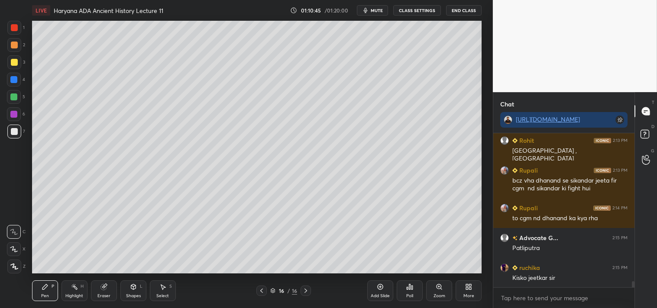
click at [307, 288] on icon at bounding box center [305, 290] width 7 height 7
click at [308, 288] on icon at bounding box center [305, 290] width 7 height 7
drag, startPoint x: 104, startPoint y: 293, endPoint x: 105, endPoint y: 289, distance: 4.4
click at [105, 294] on div "Eraser" at bounding box center [103, 296] width 13 height 4
click at [45, 294] on div "Pen" at bounding box center [45, 296] width 8 height 4
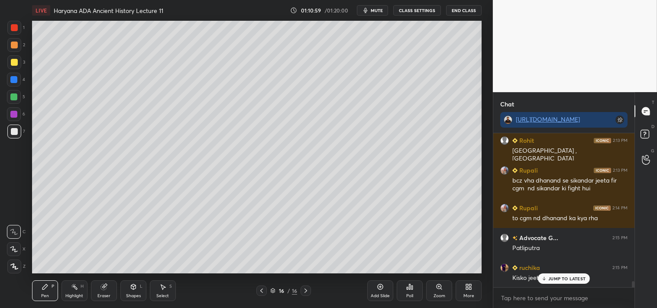
scroll to position [3795, 0]
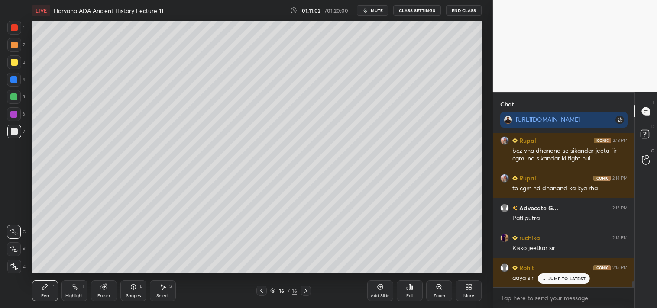
click at [382, 289] on icon at bounding box center [380, 287] width 7 height 7
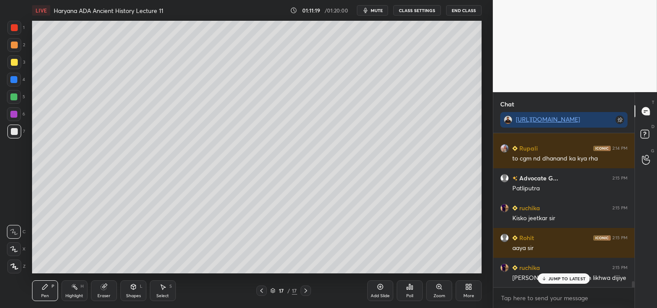
click at [12, 61] on div at bounding box center [14, 62] width 7 height 7
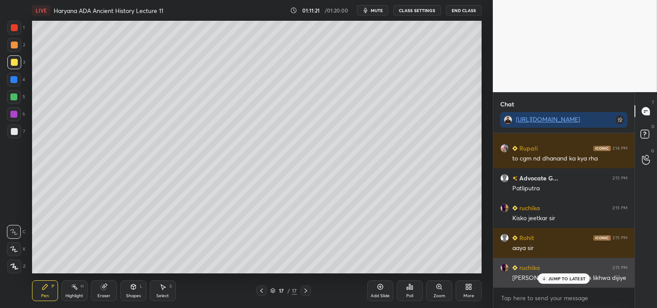
click at [566, 281] on p "JUMP TO LATEST" at bounding box center [566, 278] width 37 height 5
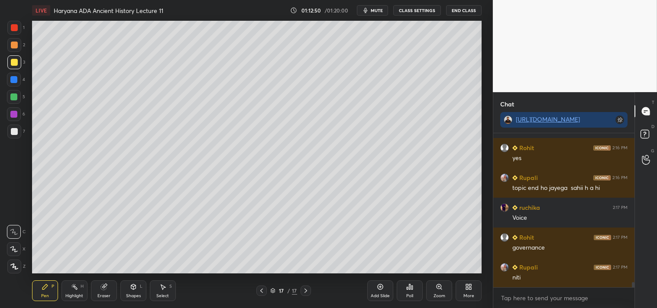
scroll to position [4303, 0]
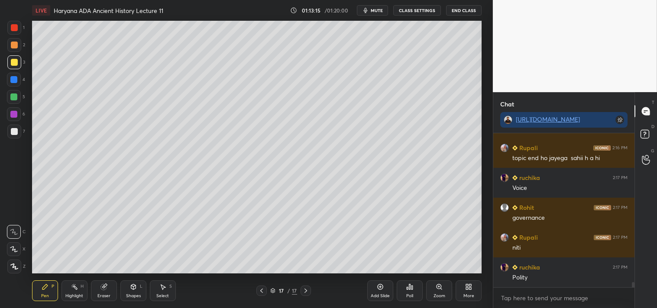
click at [14, 129] on div at bounding box center [14, 131] width 7 height 7
click at [14, 61] on div at bounding box center [14, 62] width 7 height 7
click at [381, 291] on div "Add Slide" at bounding box center [380, 291] width 26 height 21
click at [261, 291] on icon at bounding box center [261, 290] width 7 height 7
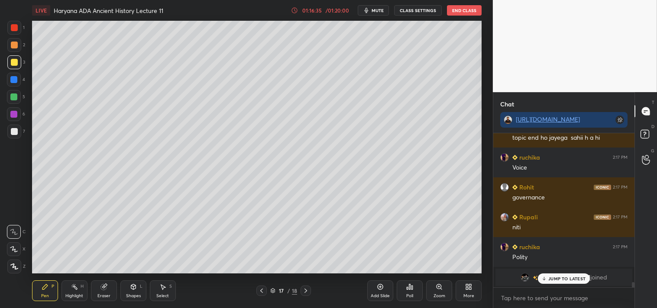
click at [561, 277] on p "JUMP TO LATEST" at bounding box center [566, 278] width 37 height 5
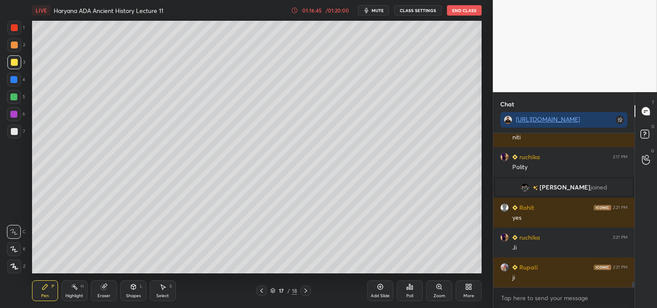
scroll to position [4093, 0]
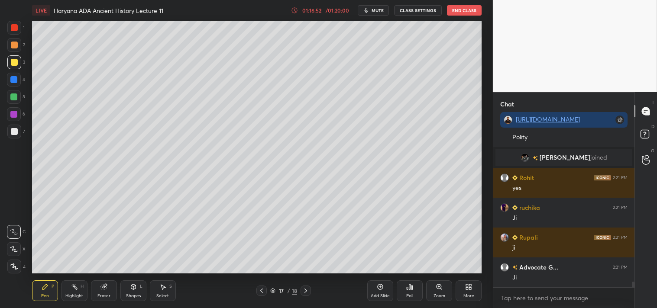
click at [307, 289] on icon at bounding box center [305, 290] width 7 height 7
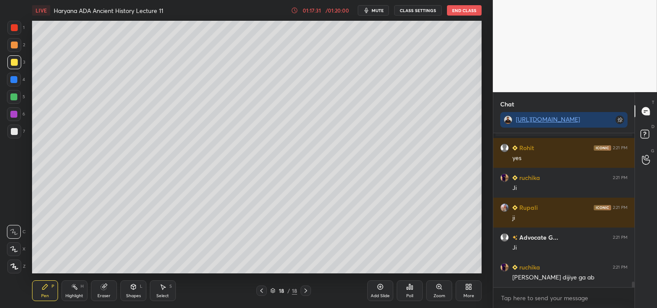
click at [378, 287] on icon at bounding box center [380, 287] width 7 height 7
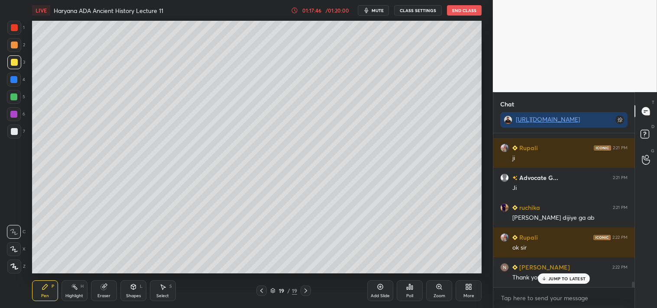
scroll to position [4212, 0]
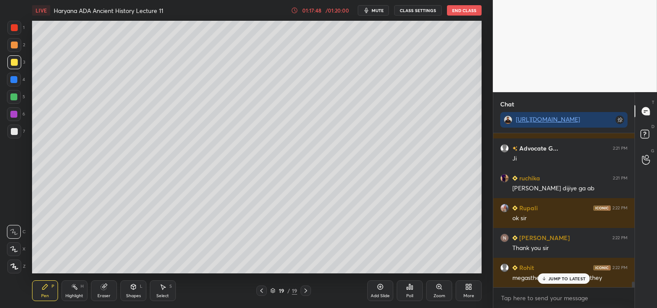
click at [555, 279] on p "JUMP TO LATEST" at bounding box center [566, 278] width 37 height 5
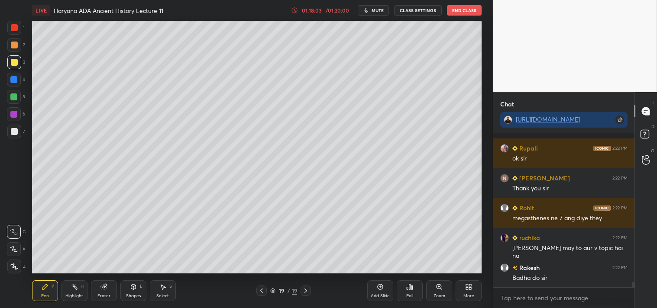
scroll to position [4309, 0]
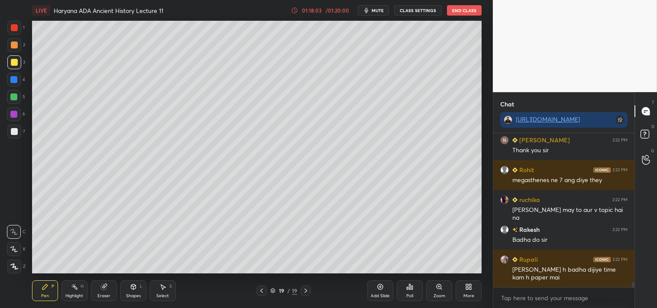
click at [569, 280] on div "Rupali 2:22 PM ok sir Shah 2:22 PM Thank you sir Rohit 2:22 PM megasthenes ne 7…" at bounding box center [563, 210] width 141 height 154
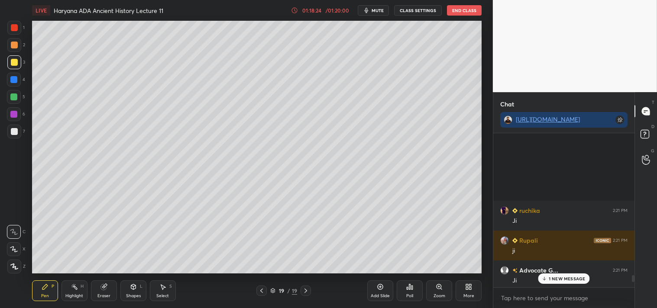
scroll to position [4399, 0]
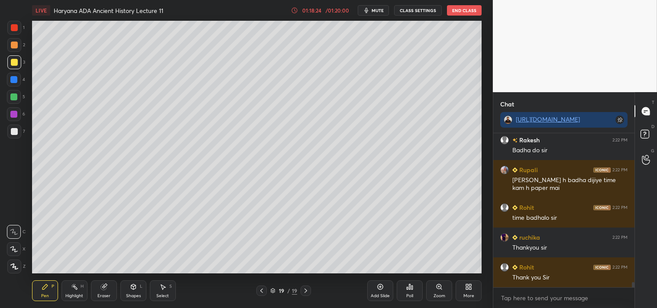
drag, startPoint x: 632, startPoint y: 287, endPoint x: 626, endPoint y: 302, distance: 16.9
click at [626, 303] on div "ruchika 2:22 PM Sir maurya may to aur v topic hai na Rakesh 2:22 PM Badha do si…" at bounding box center [563, 220] width 141 height 175
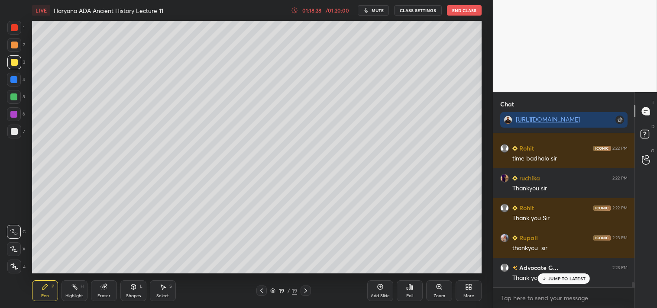
scroll to position [4488, 0]
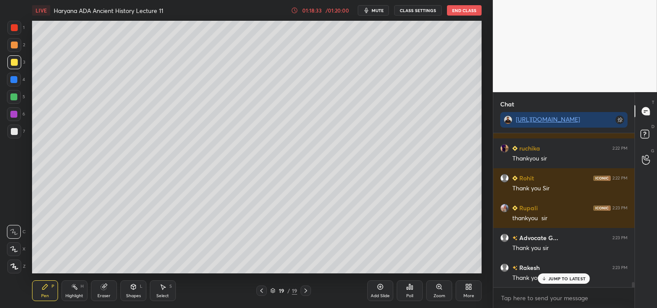
click at [559, 278] on p "JUMP TO LATEST" at bounding box center [566, 278] width 37 height 5
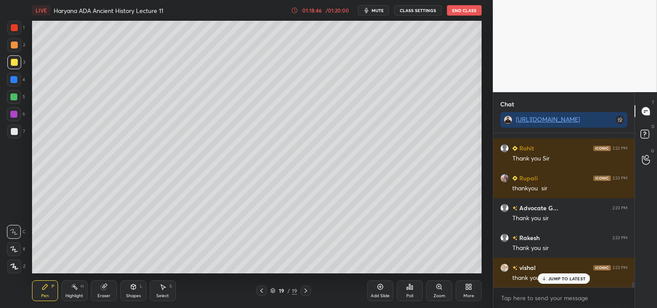
click at [465, 12] on button "End Class" at bounding box center [464, 10] width 35 height 10
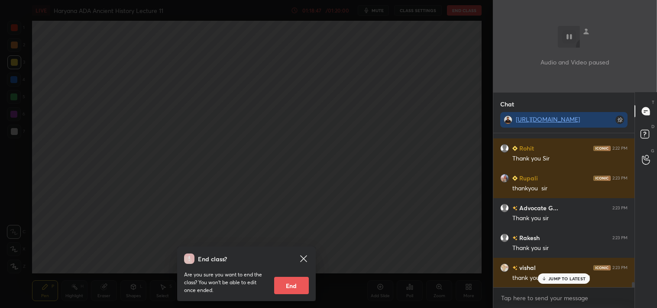
click at [294, 289] on button "End" at bounding box center [291, 285] width 35 height 17
type textarea "x"
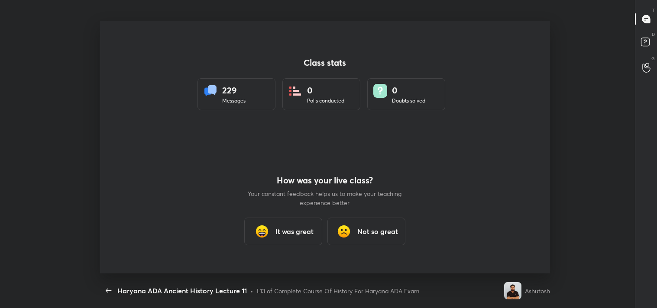
scroll to position [0, 0]
